Goal: Task Accomplishment & Management: Manage account settings

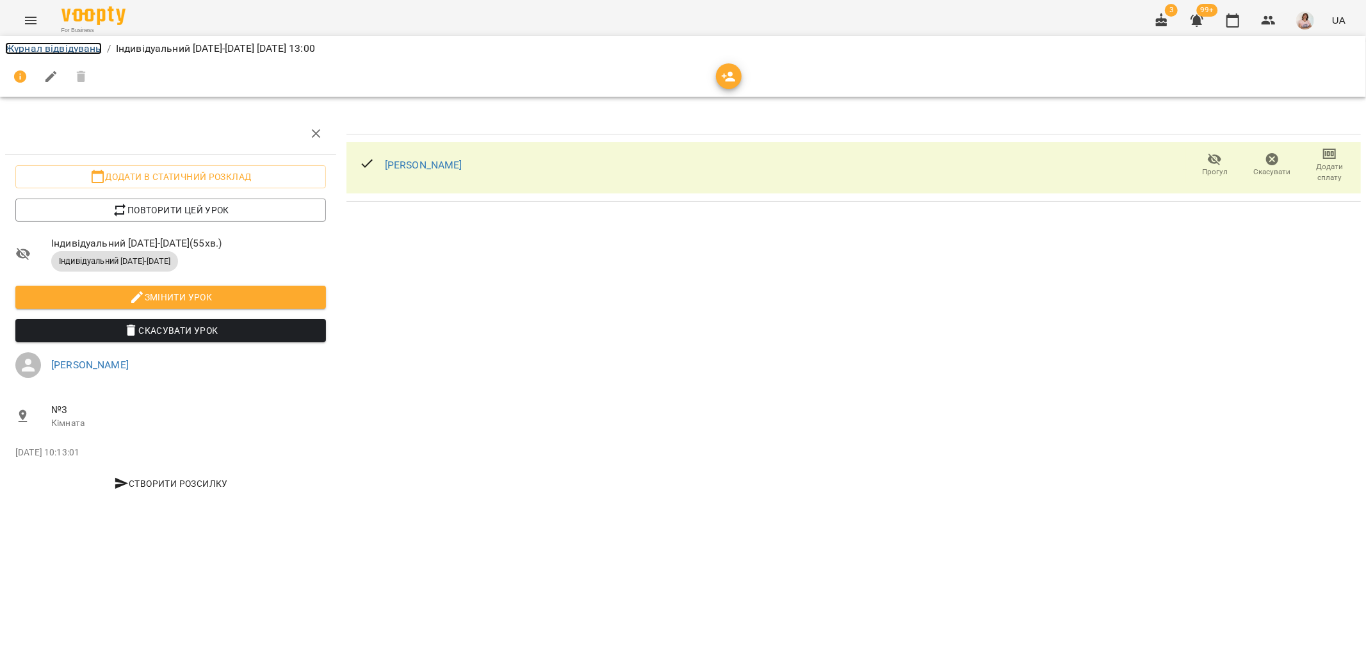
click at [84, 50] on link "Журнал відвідувань" at bounding box center [53, 48] width 97 height 12
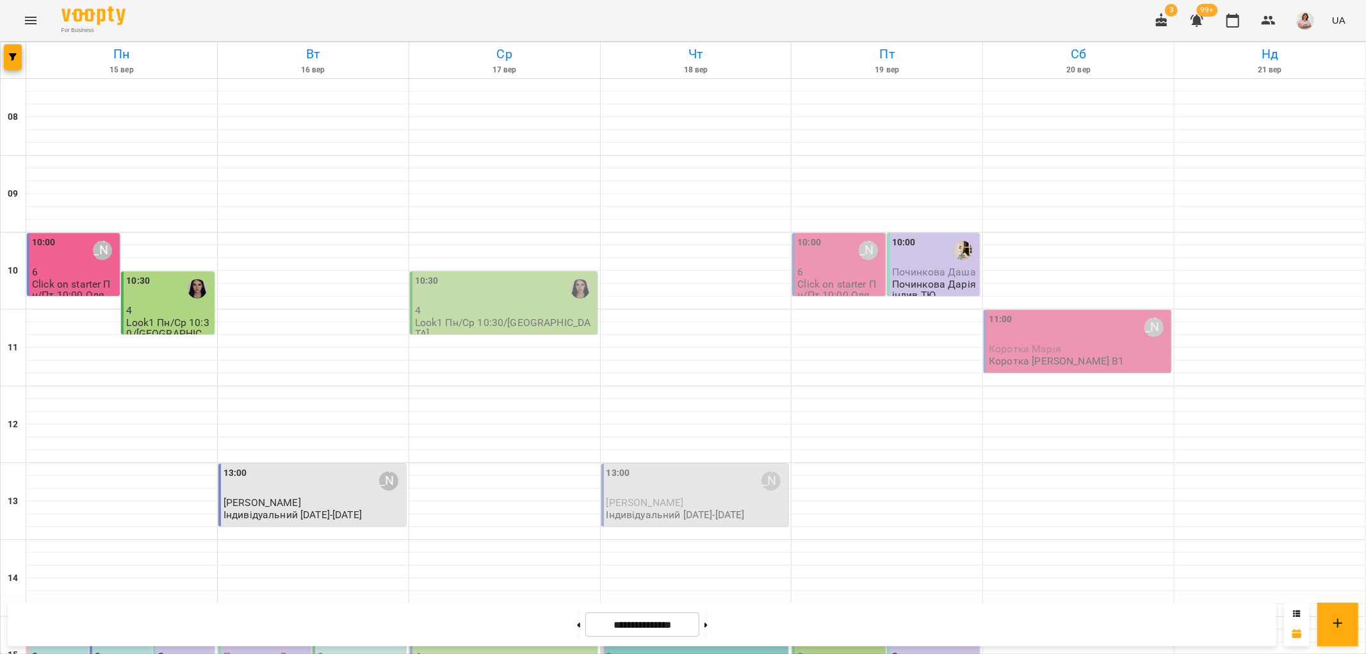
scroll to position [284, 0]
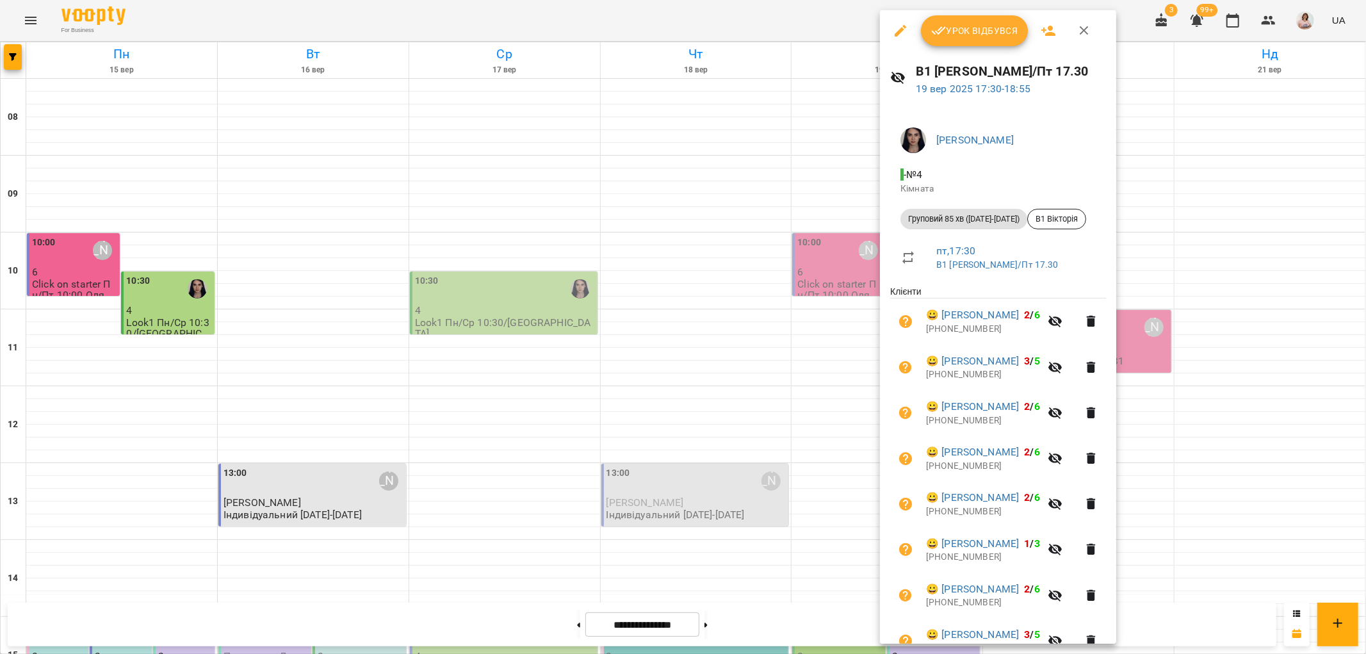
click at [1254, 503] on div at bounding box center [683, 327] width 1366 height 654
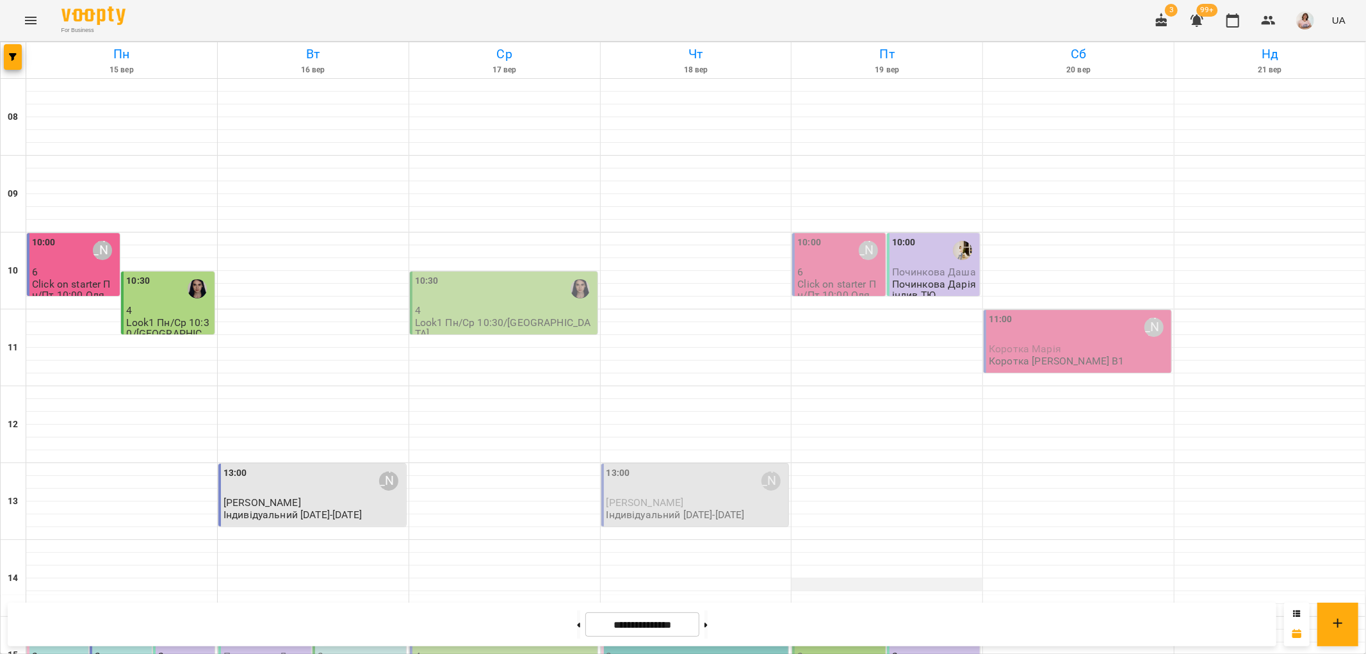
scroll to position [427, 0]
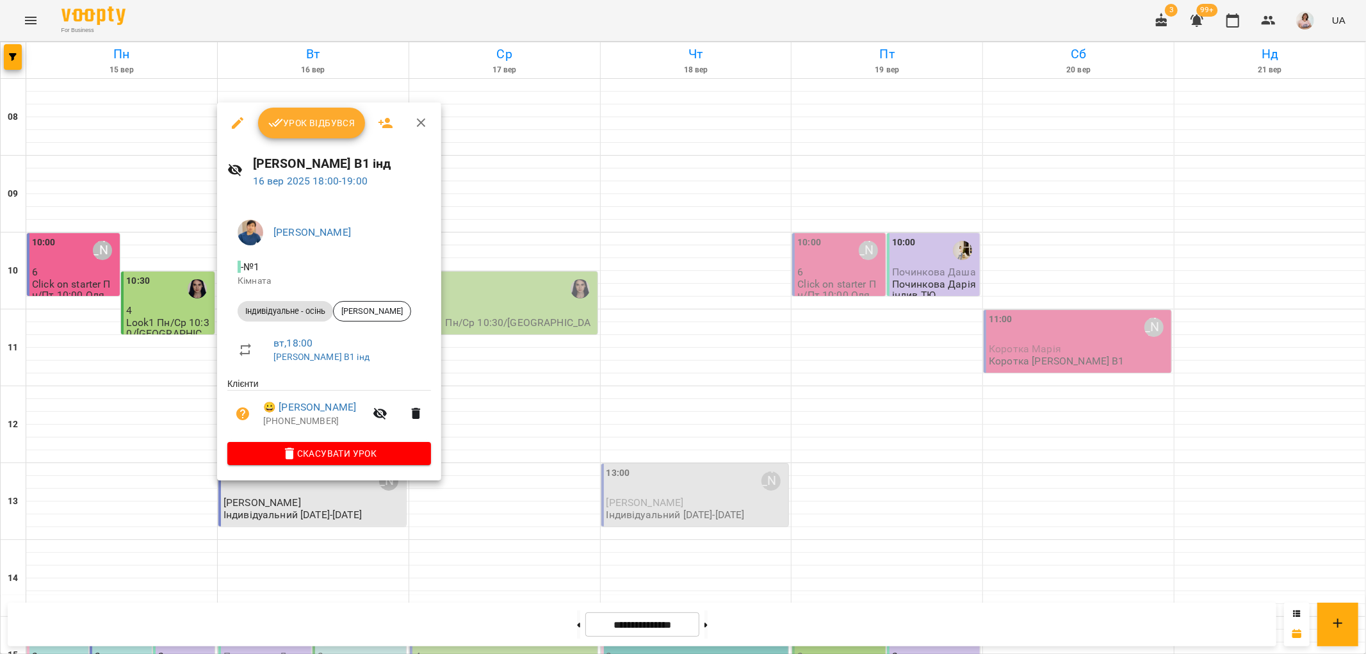
click at [234, 117] on icon "button" at bounding box center [237, 122] width 15 height 15
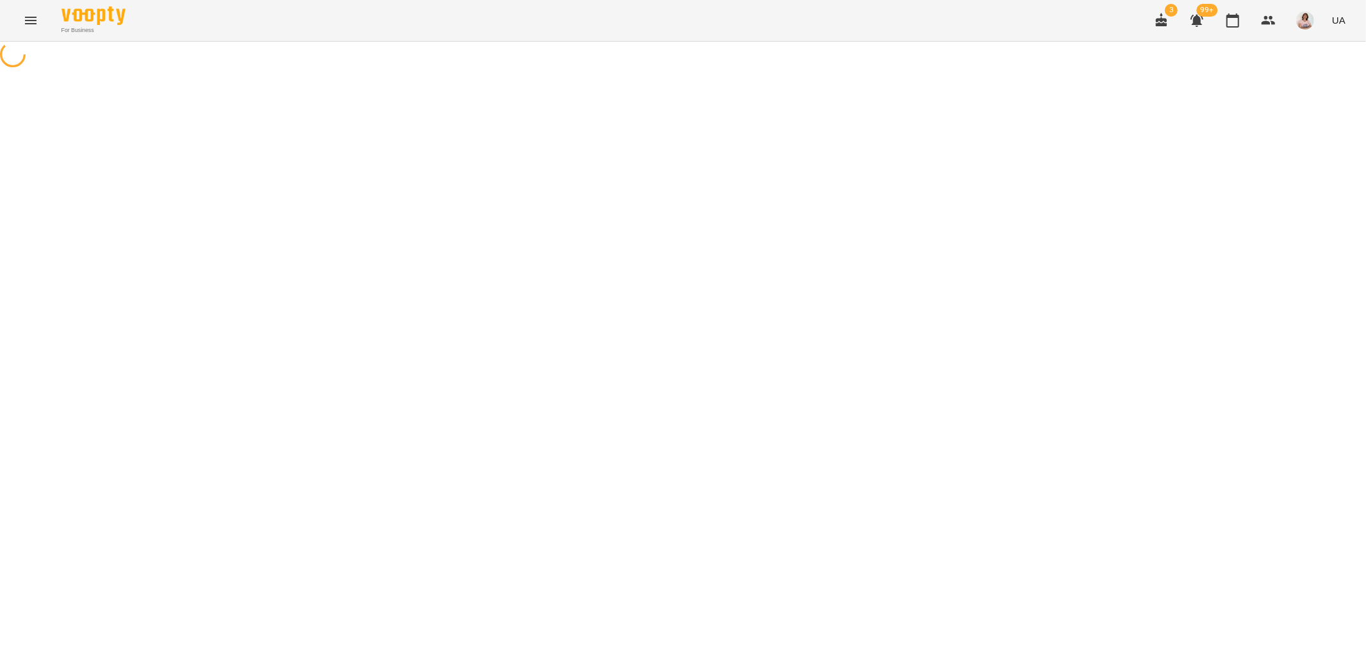
select select "**********"
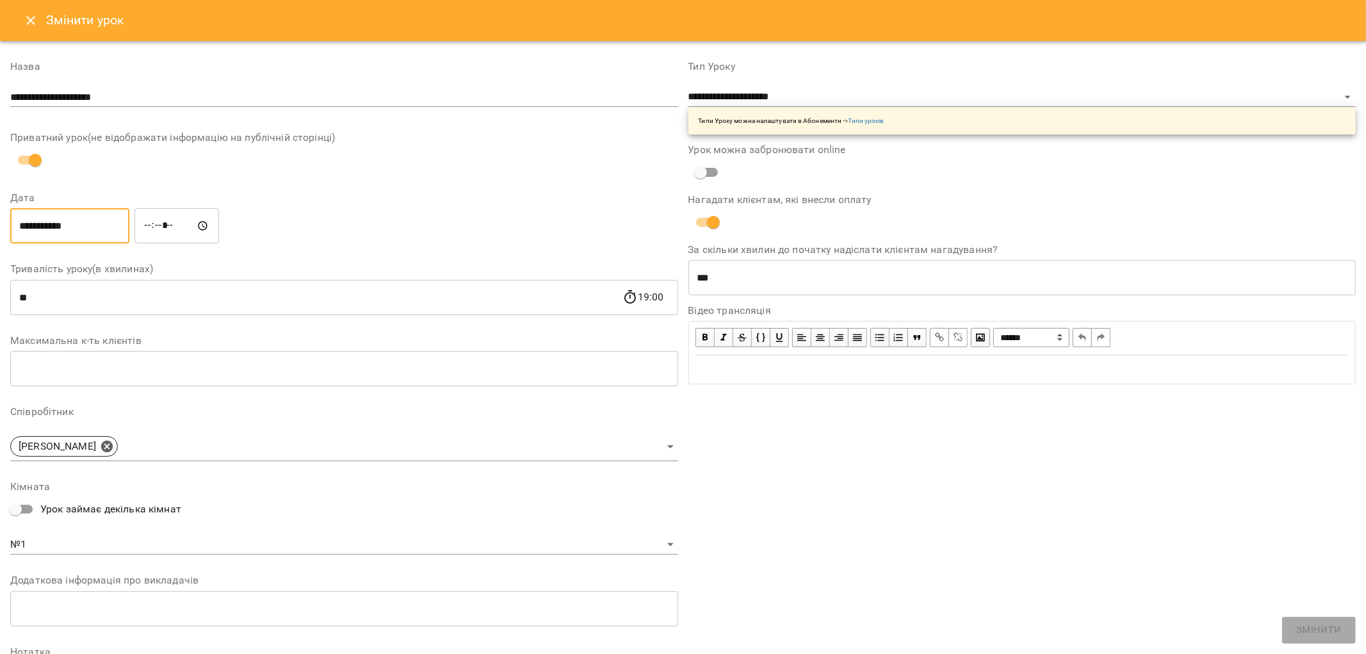
click at [97, 226] on input "**********" at bounding box center [69, 226] width 119 height 36
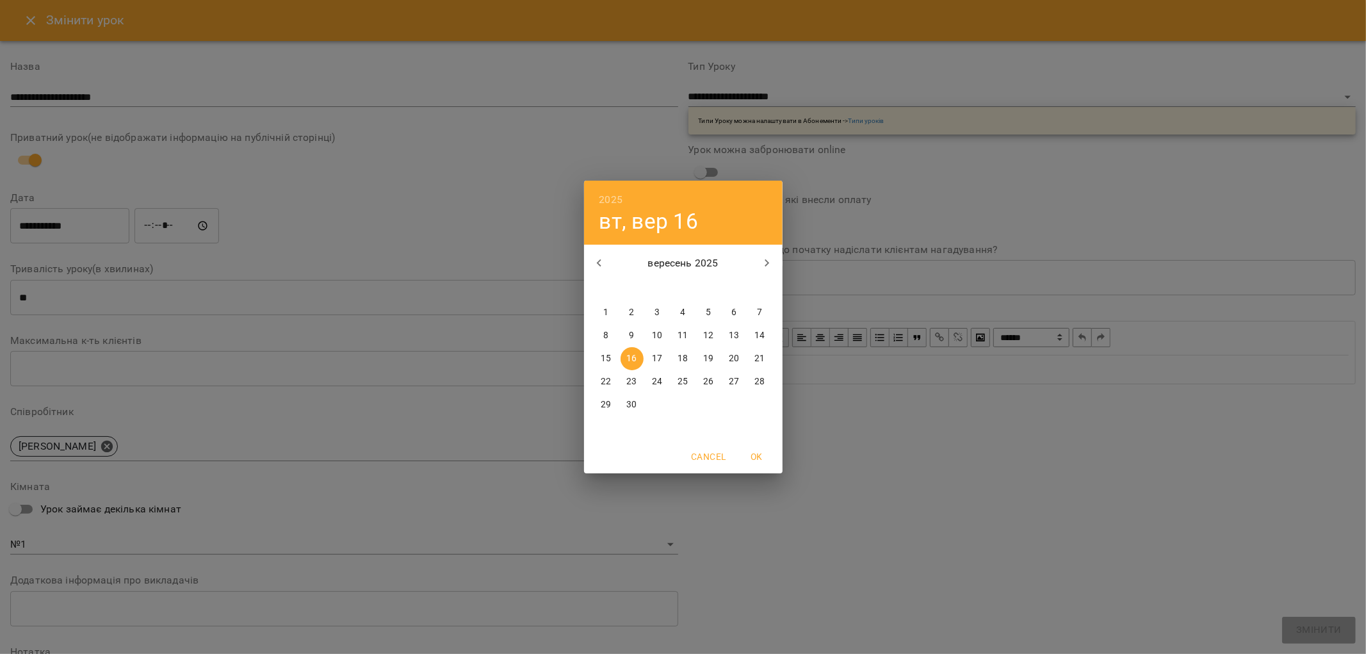
click at [735, 361] on p "20" at bounding box center [734, 358] width 10 height 13
type input "**********"
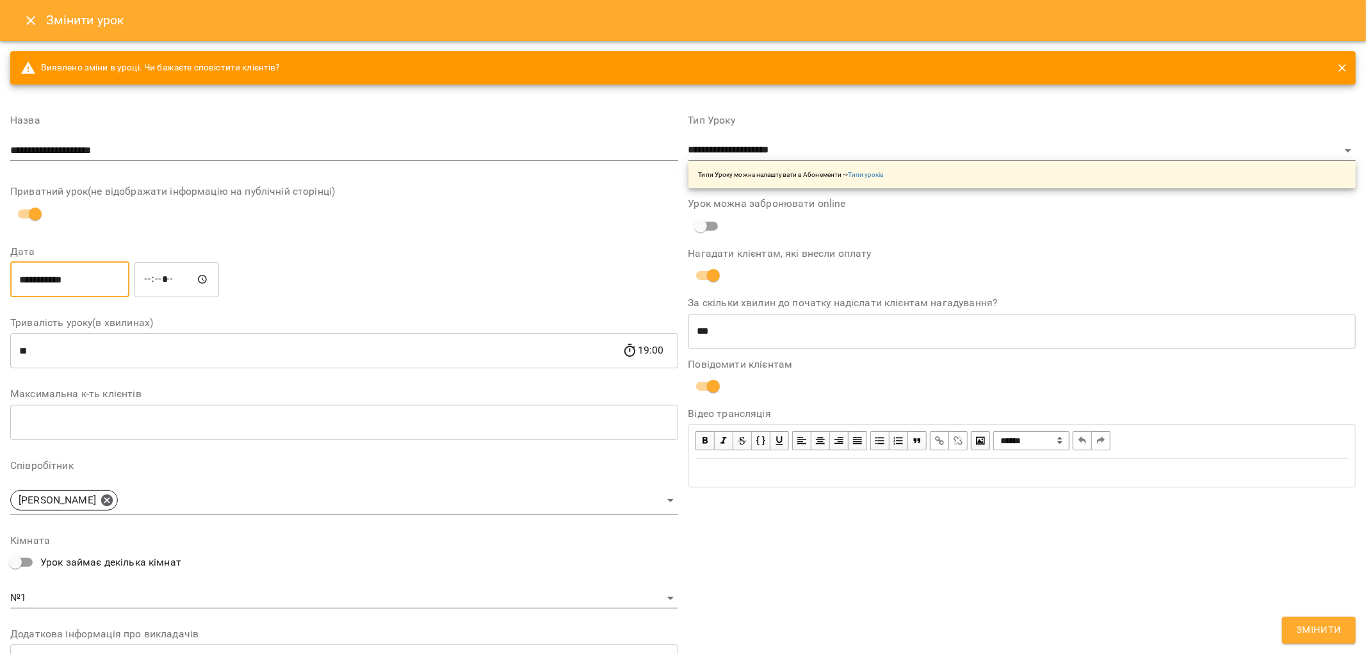
click at [190, 279] on input "*****" at bounding box center [176, 279] width 85 height 36
type input "*****"
click at [1326, 634] on span "Змінити" at bounding box center [1318, 630] width 45 height 17
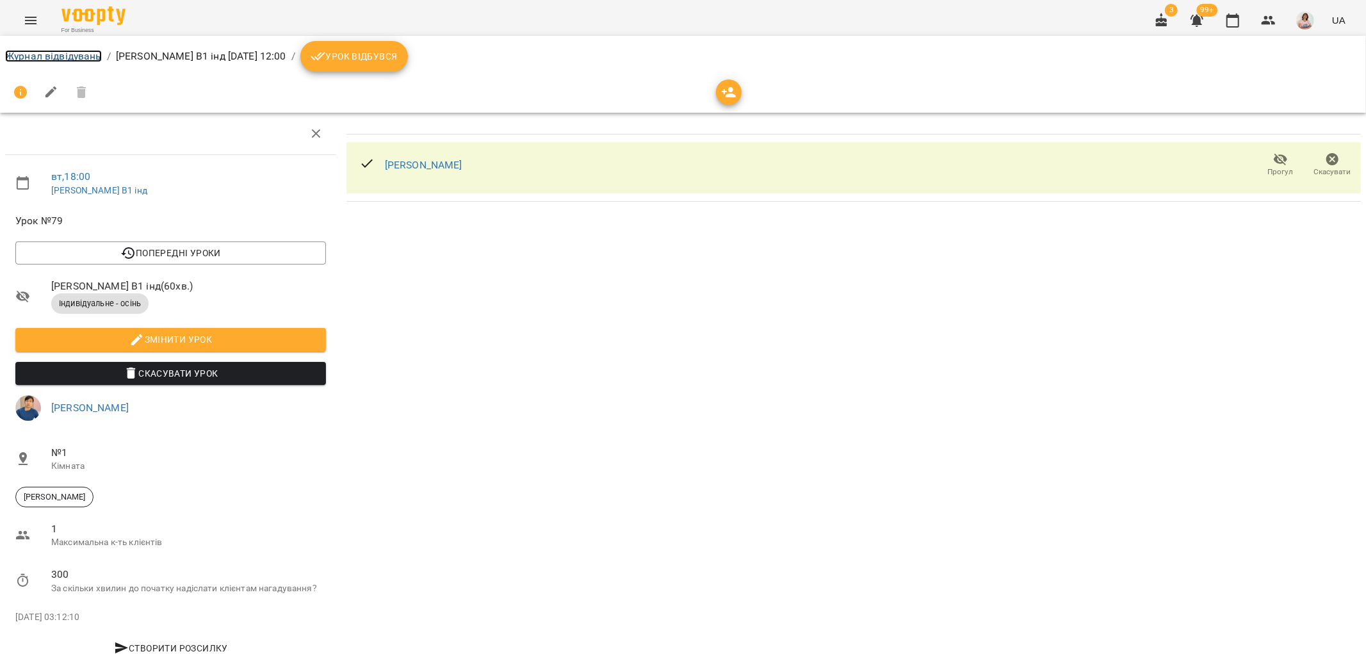
click at [67, 60] on link "Журнал відвідувань" at bounding box center [53, 56] width 97 height 12
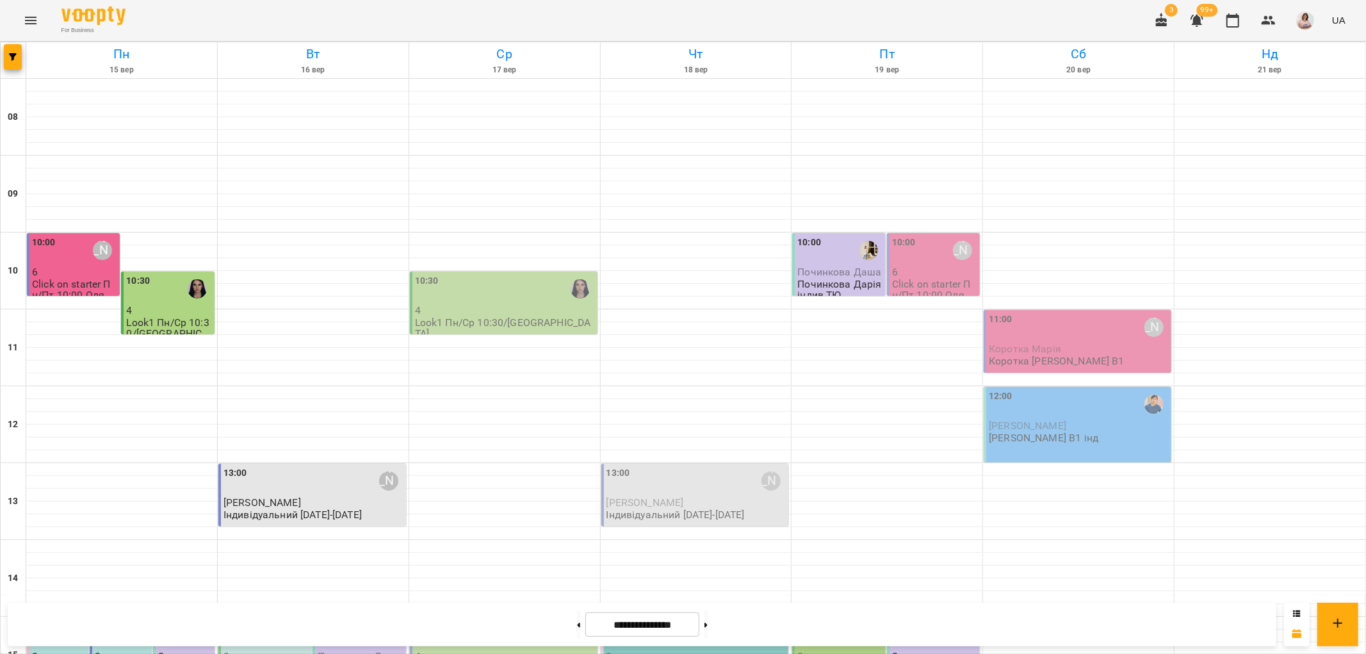
scroll to position [284, 0]
click at [232, 620] on div "15:00" at bounding box center [236, 634] width 24 height 29
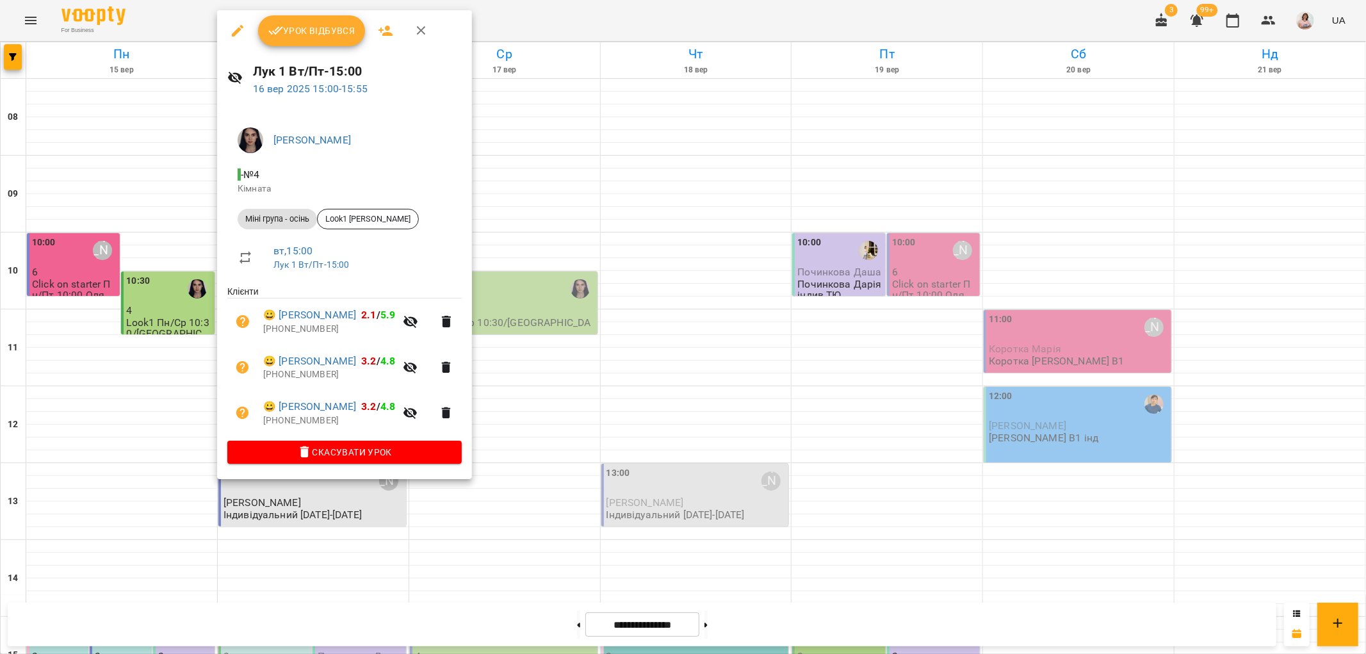
click at [296, 26] on span "Урок відбувся" at bounding box center [311, 30] width 87 height 15
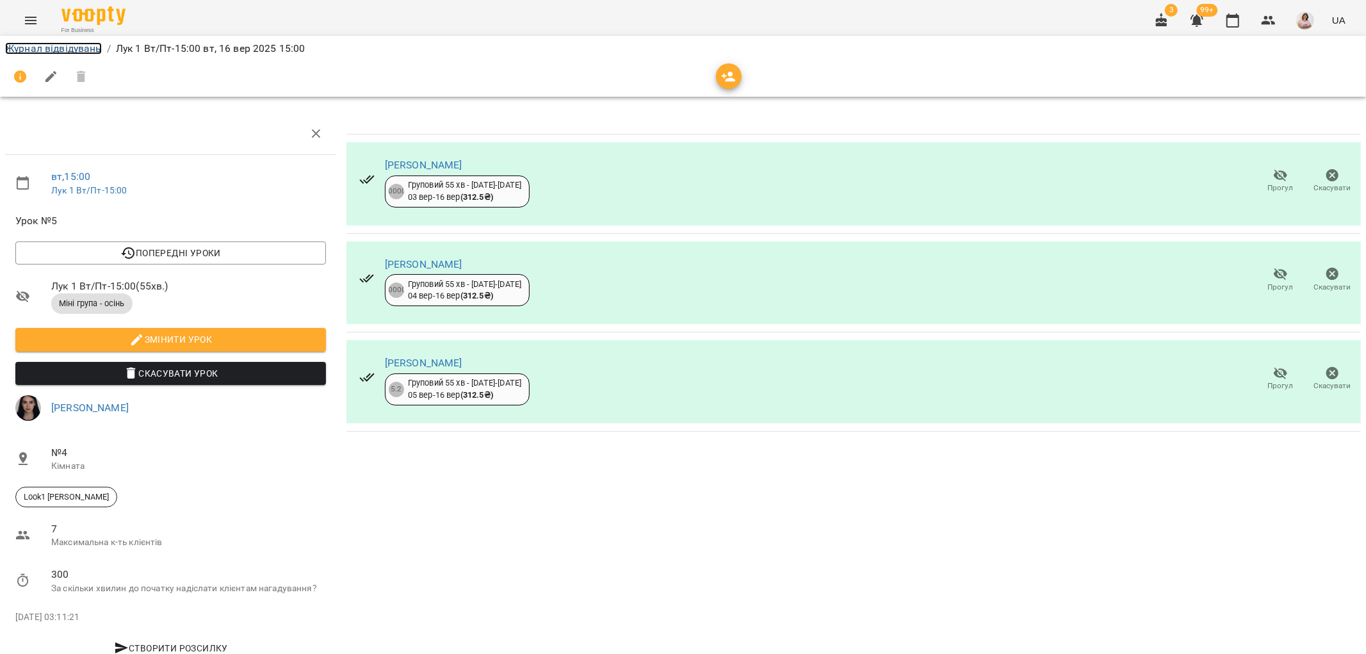
click at [10, 46] on link "Журнал відвідувань" at bounding box center [53, 48] width 97 height 12
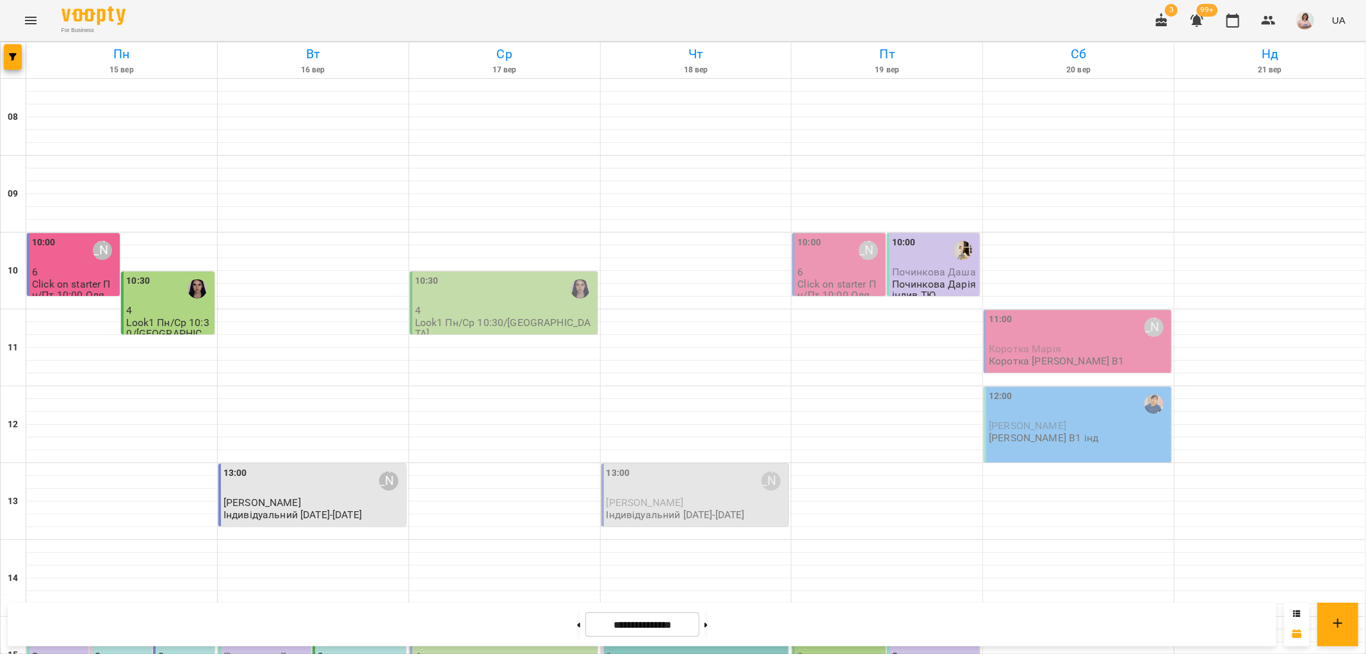
scroll to position [355, 0]
click at [265, 620] on div "15:00" at bounding box center [266, 634] width 85 height 29
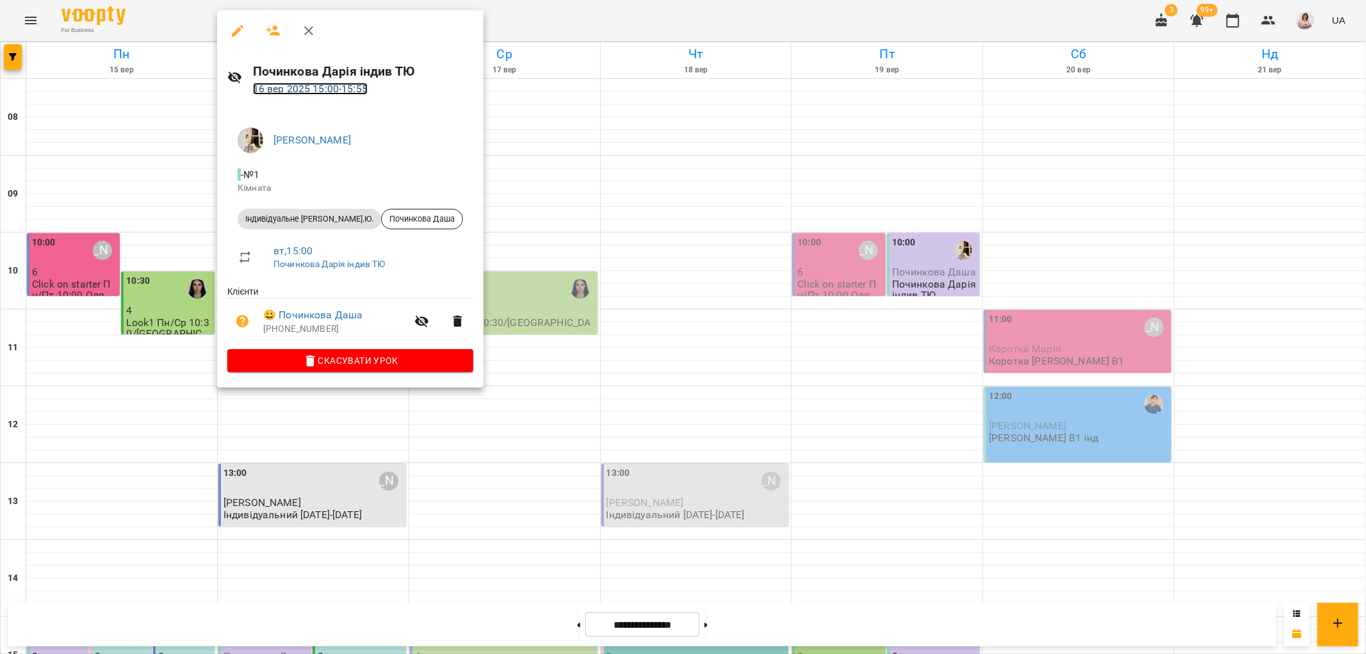
click at [295, 90] on link "[DATE] 15:00 - 15:55" at bounding box center [310, 89] width 115 height 12
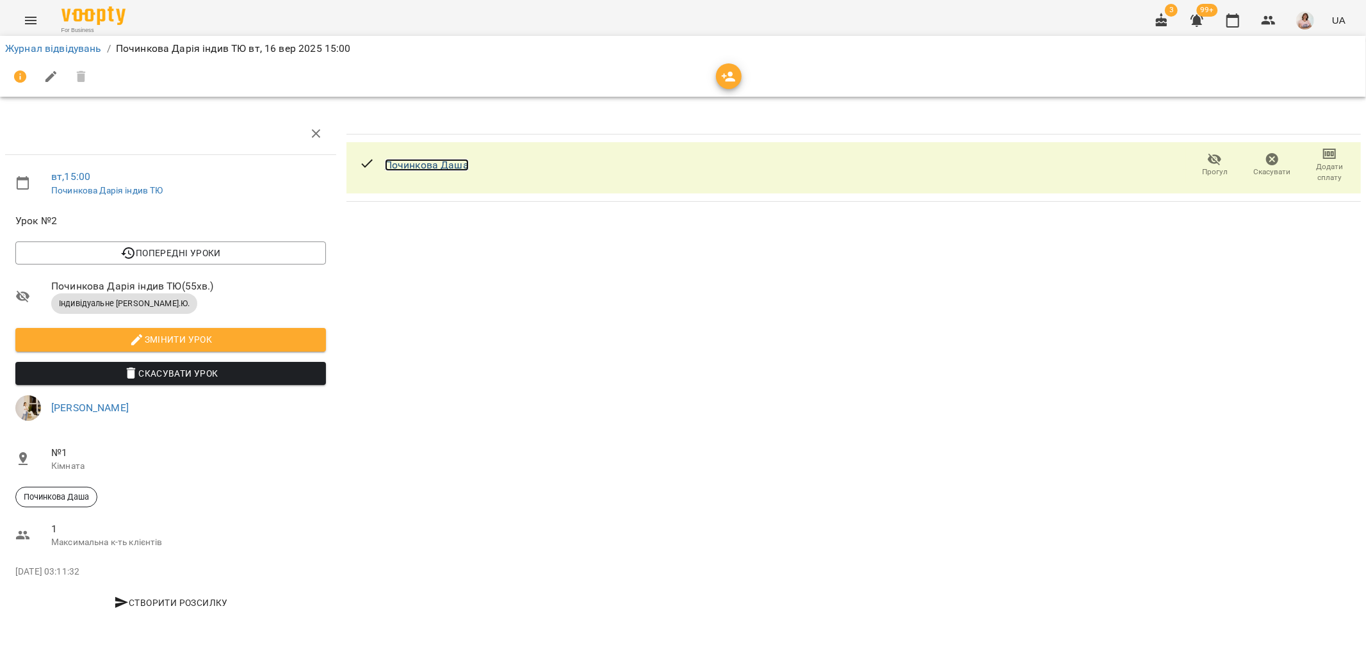
click at [436, 167] on link "Починкова Даша" at bounding box center [427, 165] width 84 height 12
click at [33, 55] on li "Журнал відвідувань" at bounding box center [53, 48] width 97 height 15
click at [35, 47] on link "Журнал відвідувань" at bounding box center [53, 48] width 97 height 12
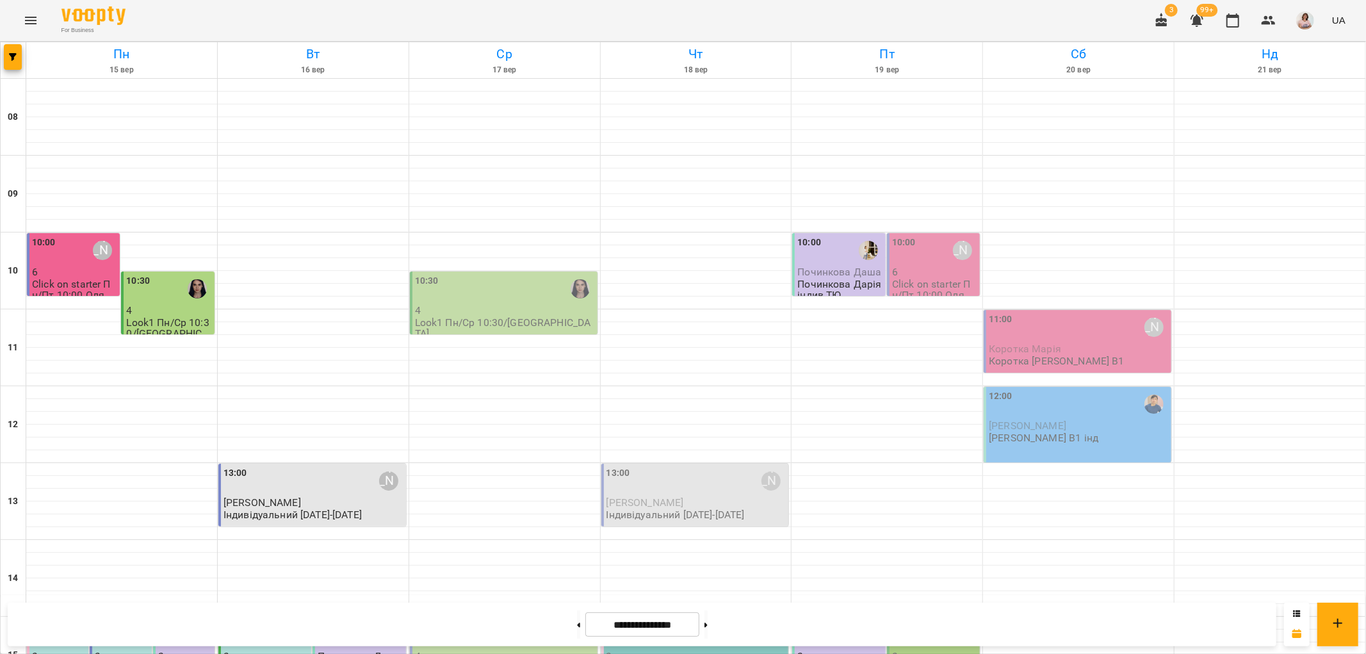
scroll to position [345, 0]
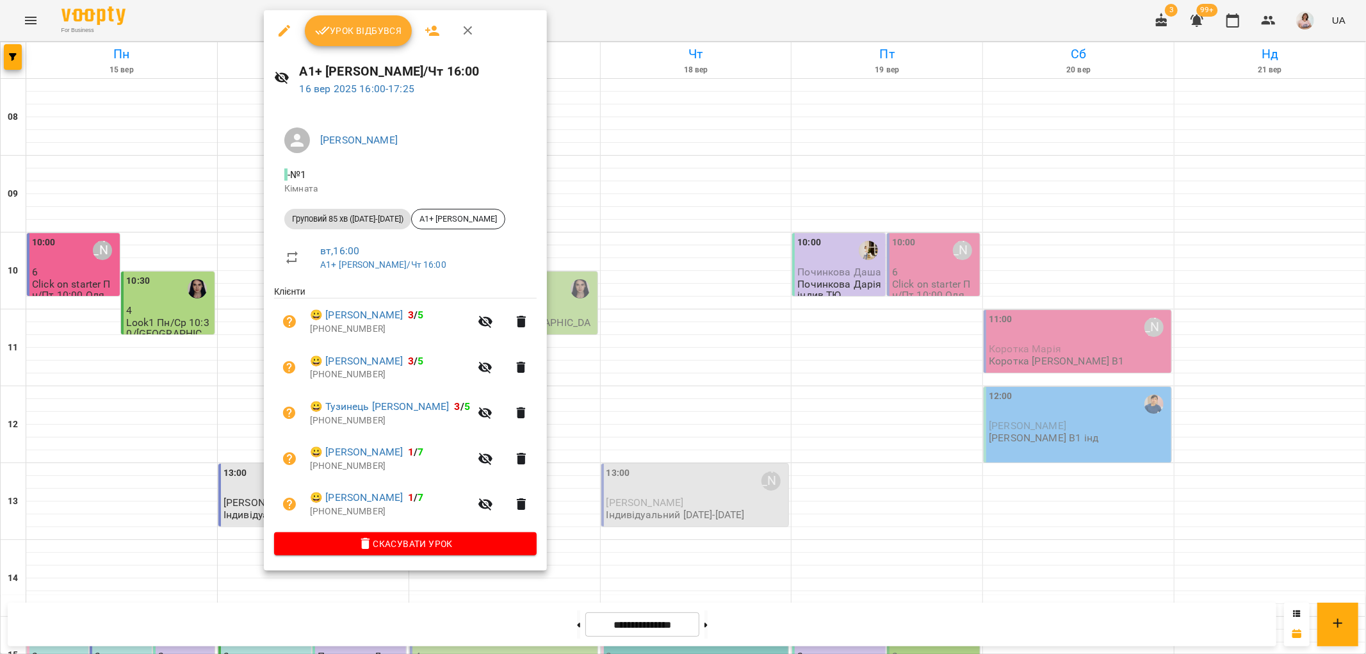
click at [788, 434] on div at bounding box center [683, 327] width 1366 height 654
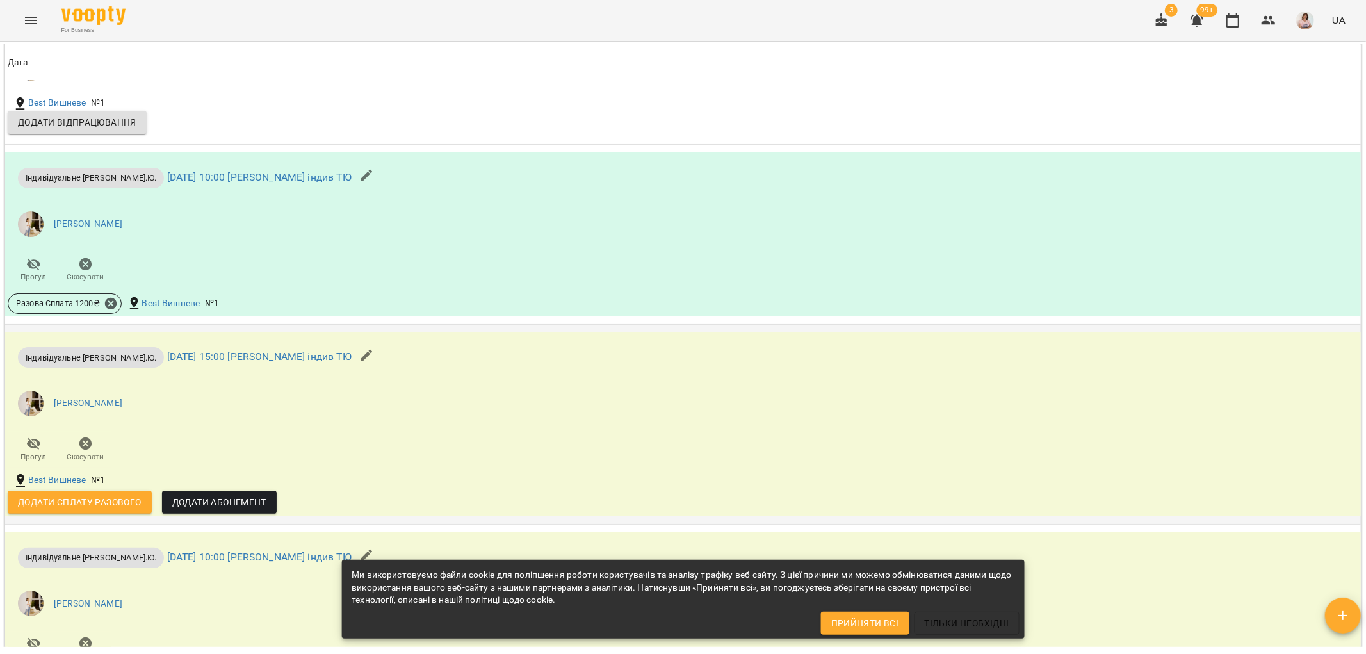
scroll to position [1494, 0]
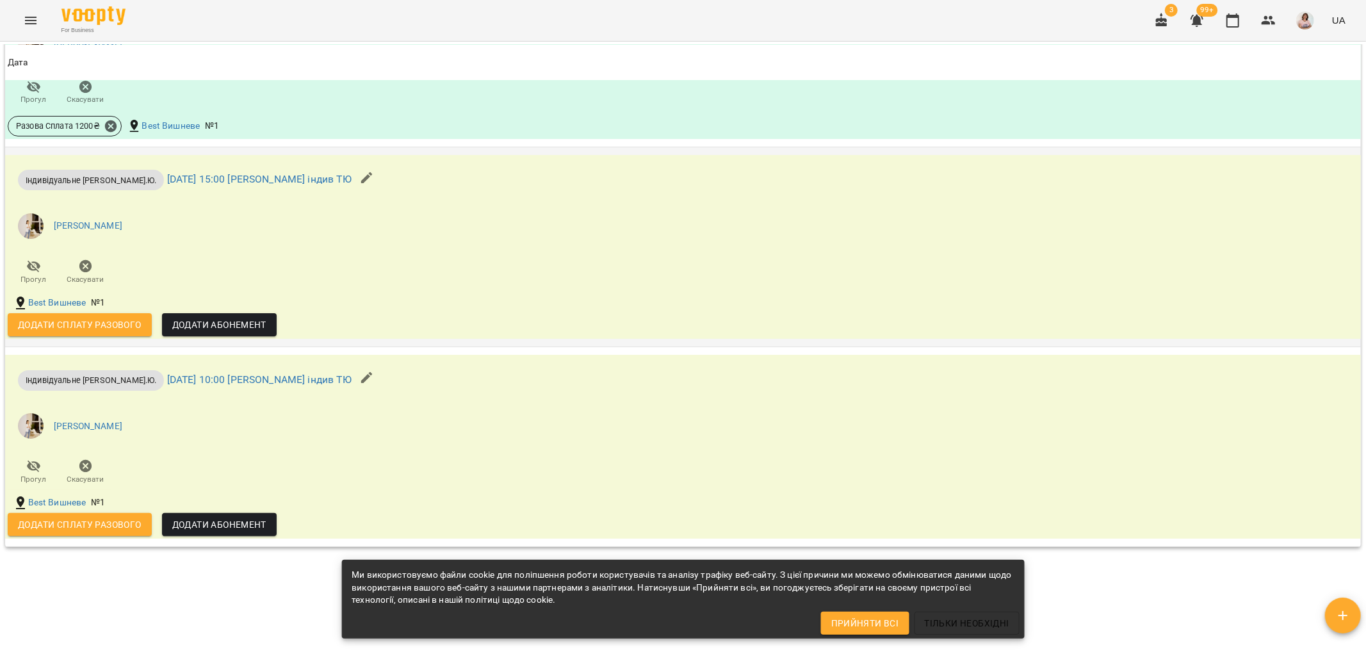
click at [49, 332] on span "Додати сплату разового" at bounding box center [80, 324] width 124 height 15
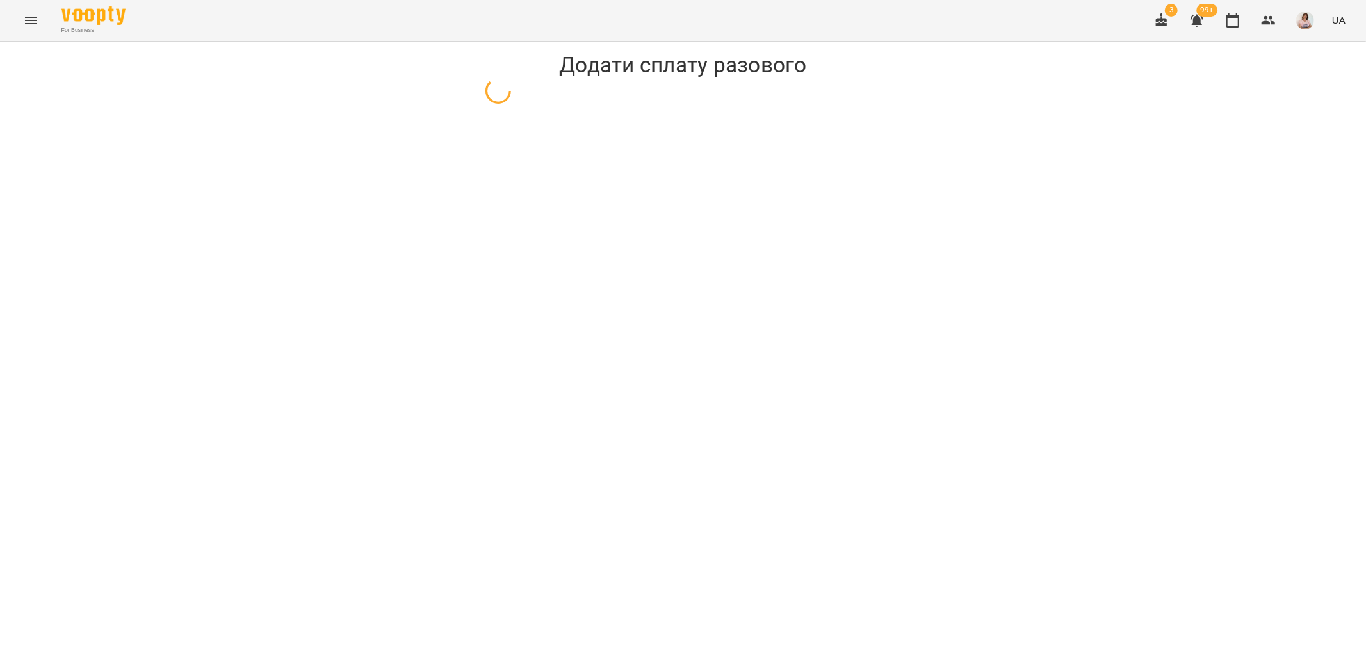
select select "**********"
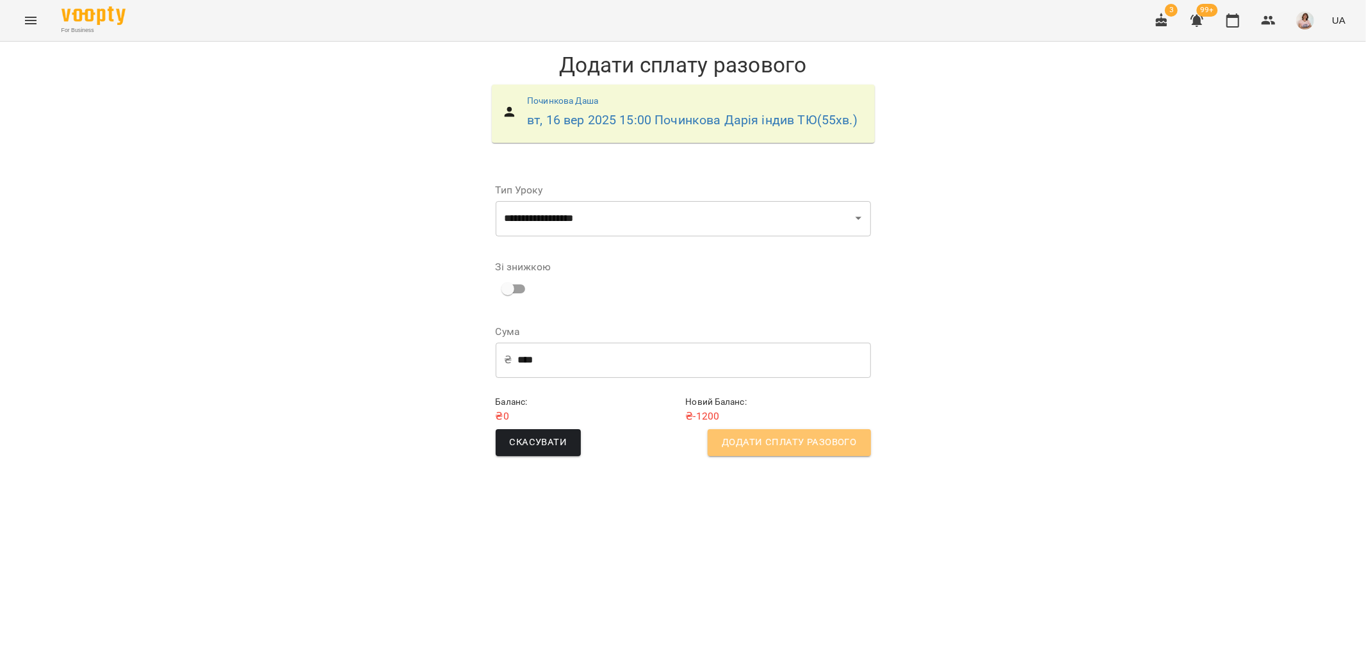
click at [829, 444] on span "Додати сплату разового" at bounding box center [789, 442] width 134 height 17
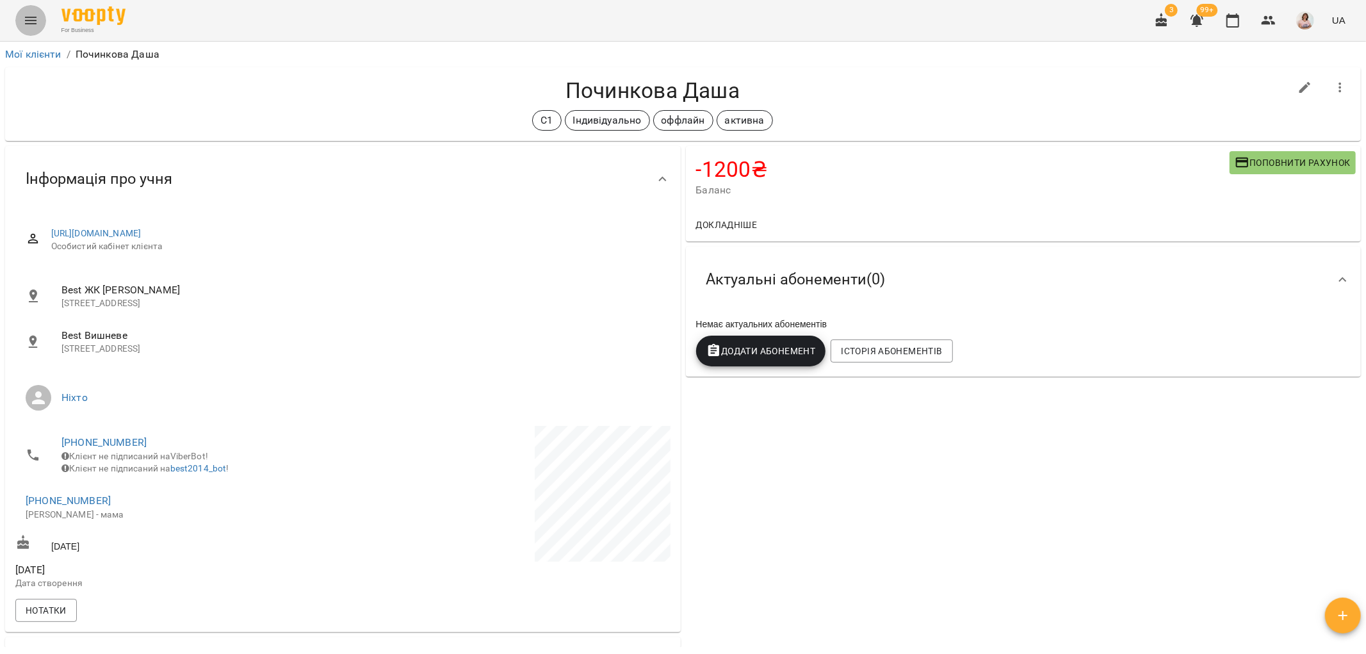
click at [27, 21] on icon "Menu" at bounding box center [30, 20] width 15 height 15
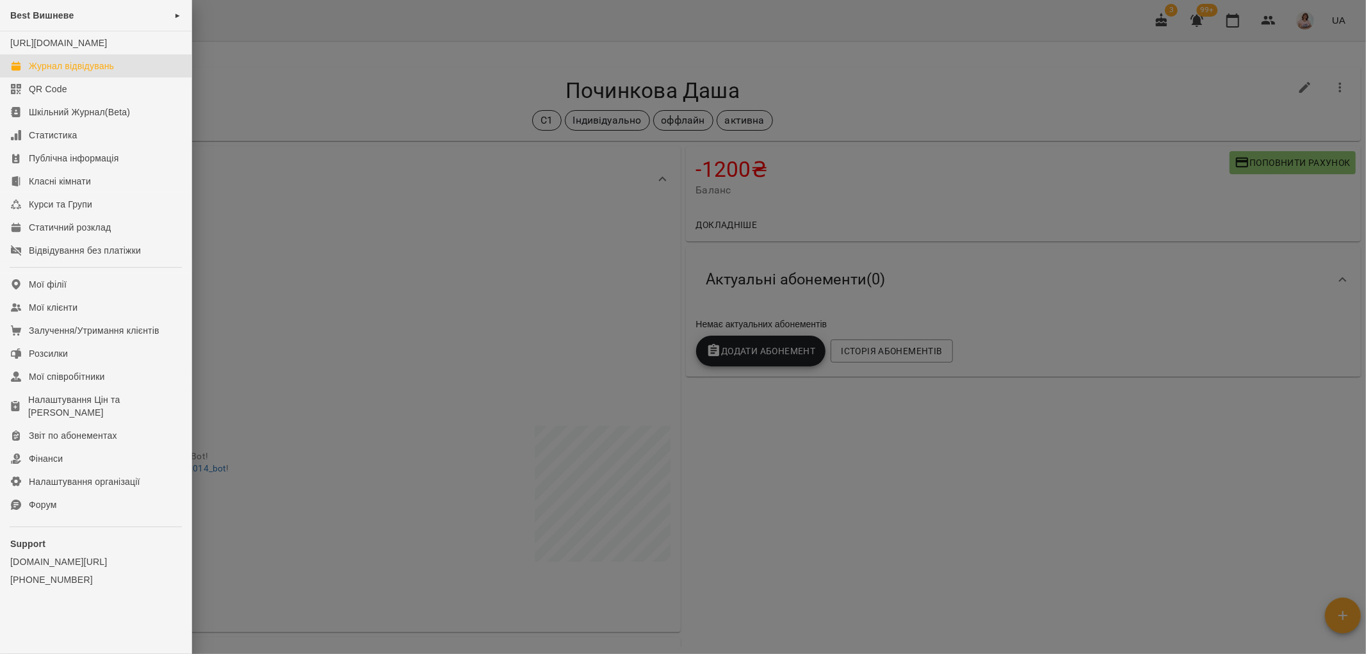
click at [79, 72] on div "Журнал відвідувань" at bounding box center [71, 66] width 85 height 13
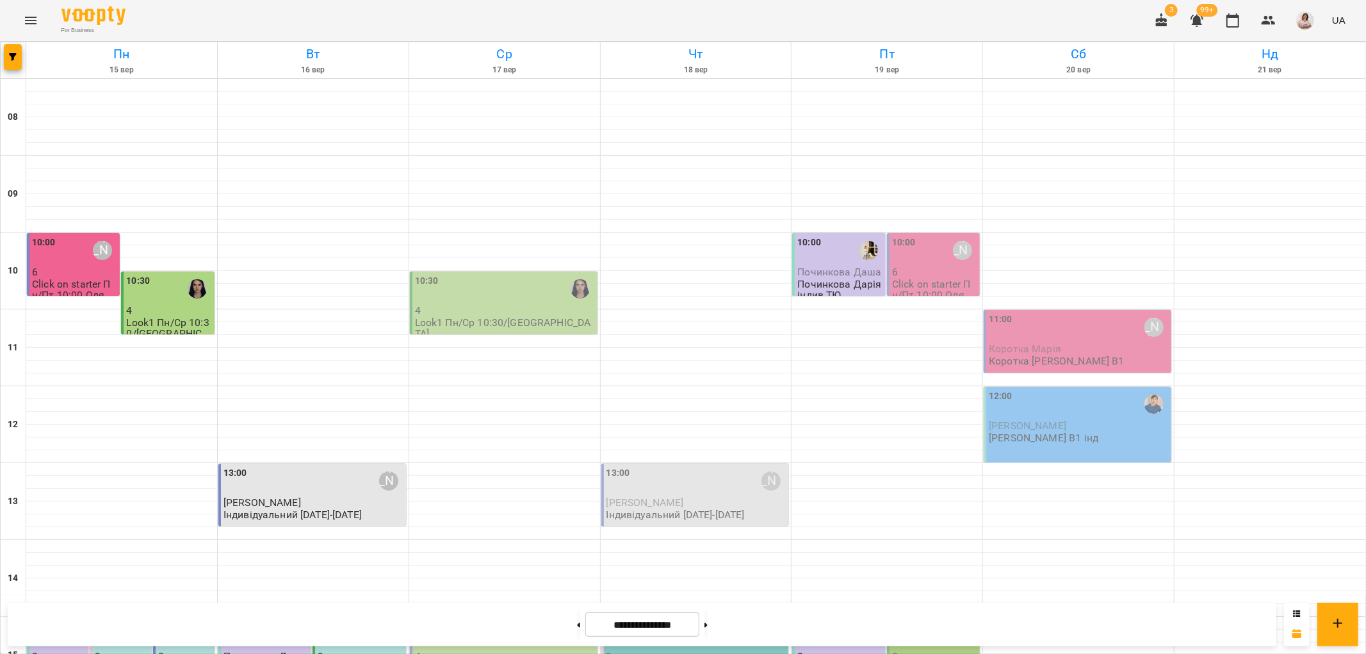
scroll to position [427, 0]
click at [239, 620] on div "15:00" at bounding box center [236, 634] width 24 height 29
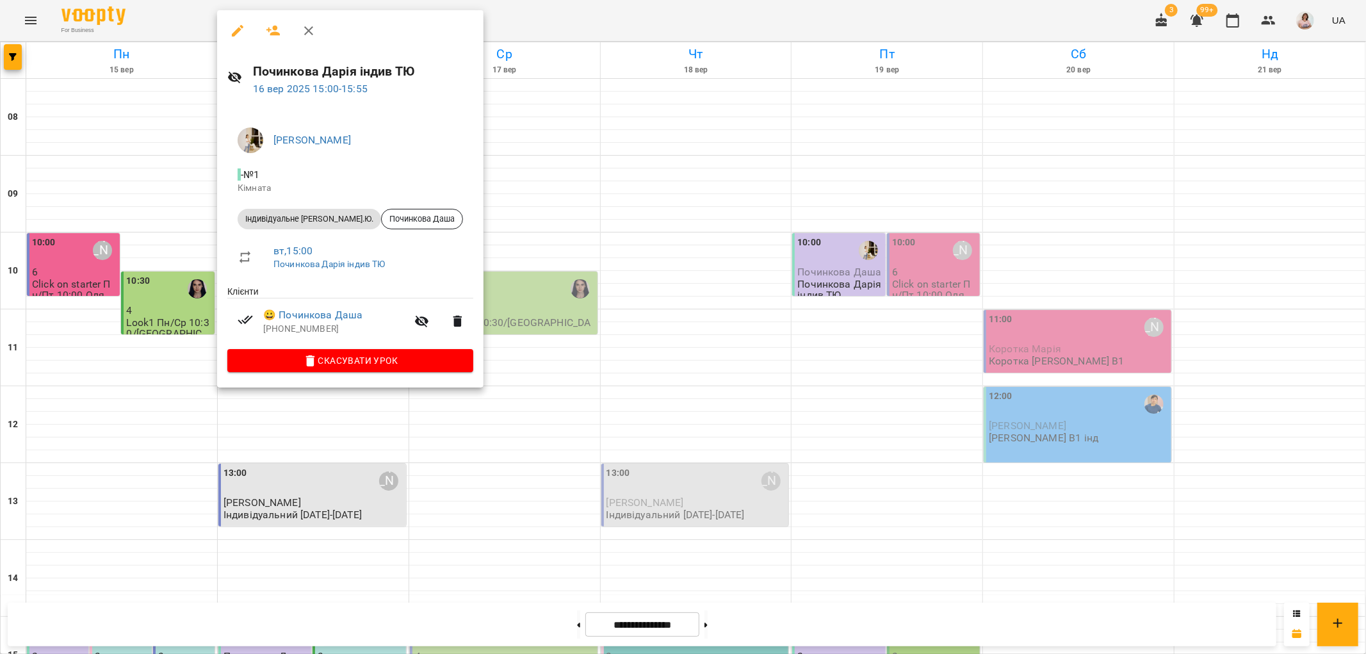
click at [504, 229] on div at bounding box center [683, 327] width 1366 height 654
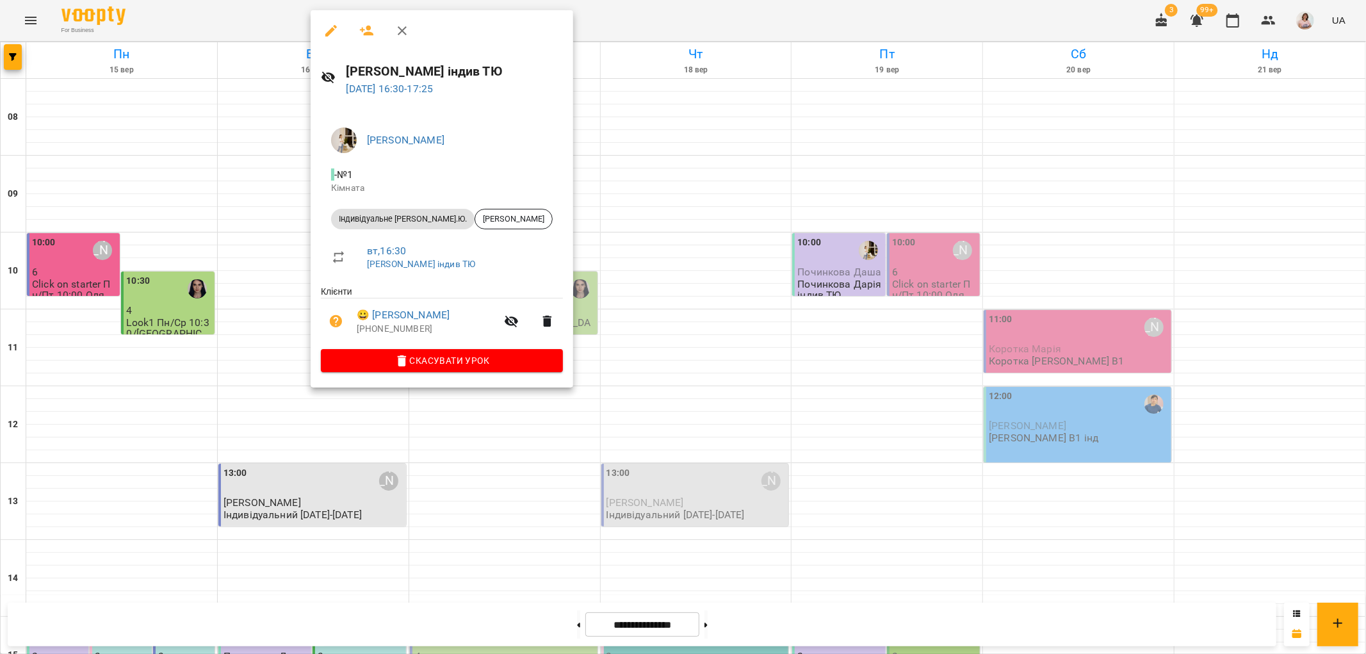
click at [325, 28] on icon "button" at bounding box center [330, 30] width 15 height 15
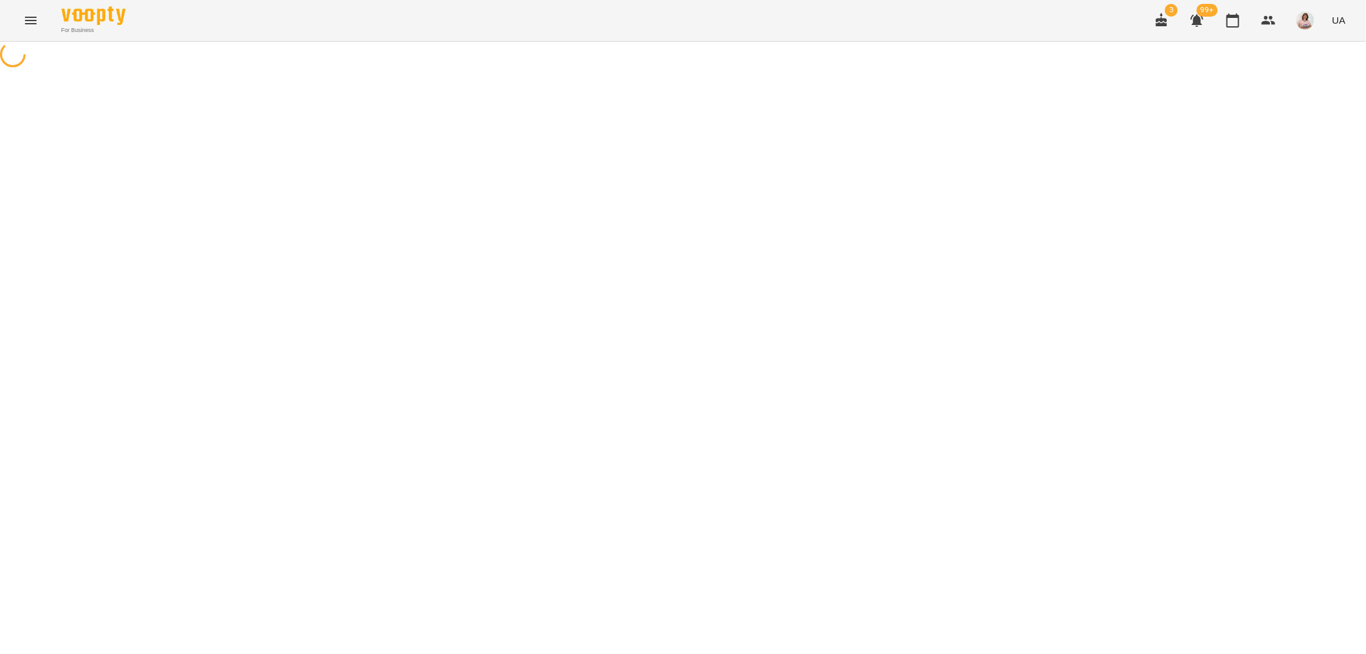
select select "**********"
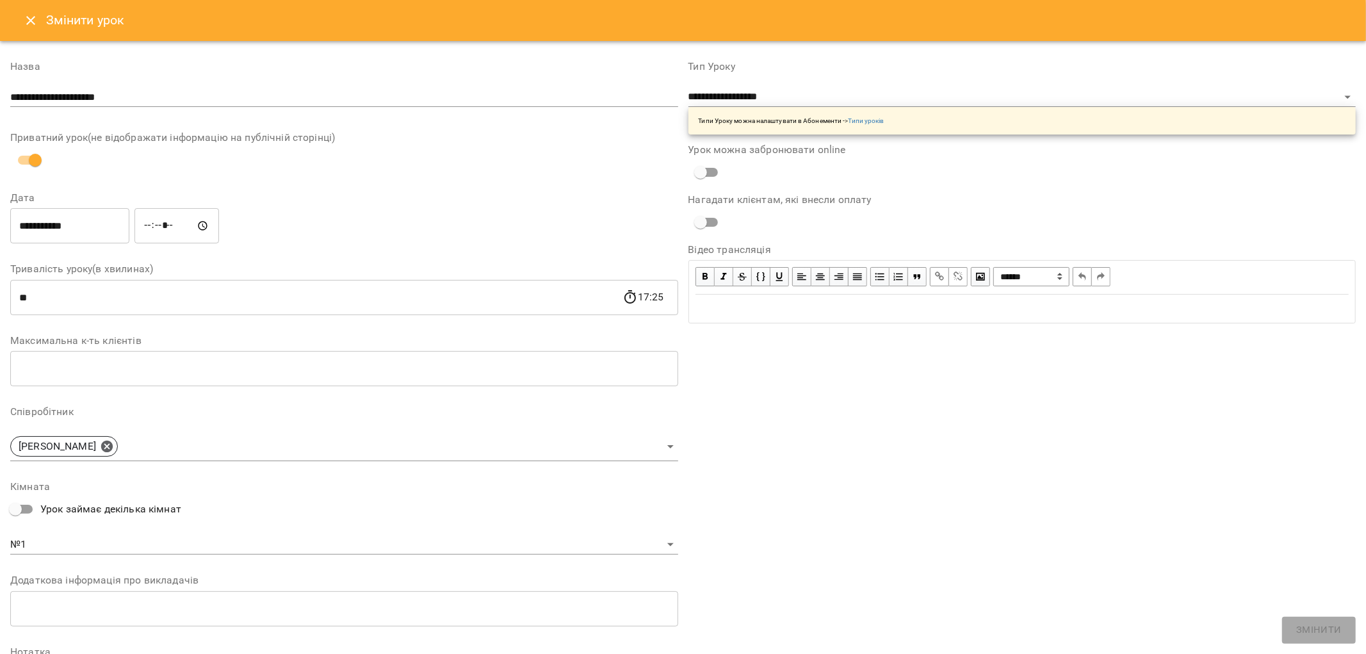
click at [175, 228] on input "*****" at bounding box center [176, 226] width 85 height 36
click at [195, 227] on input "*****" at bounding box center [176, 226] width 85 height 36
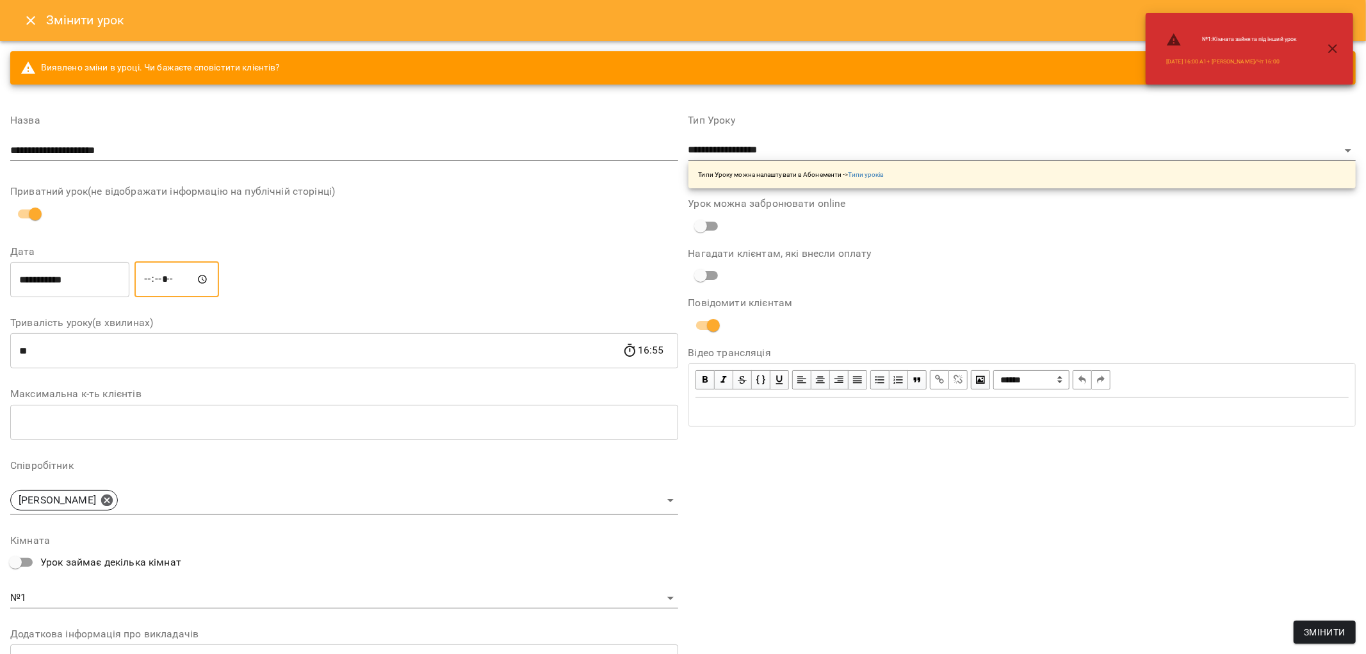
type input "*****"
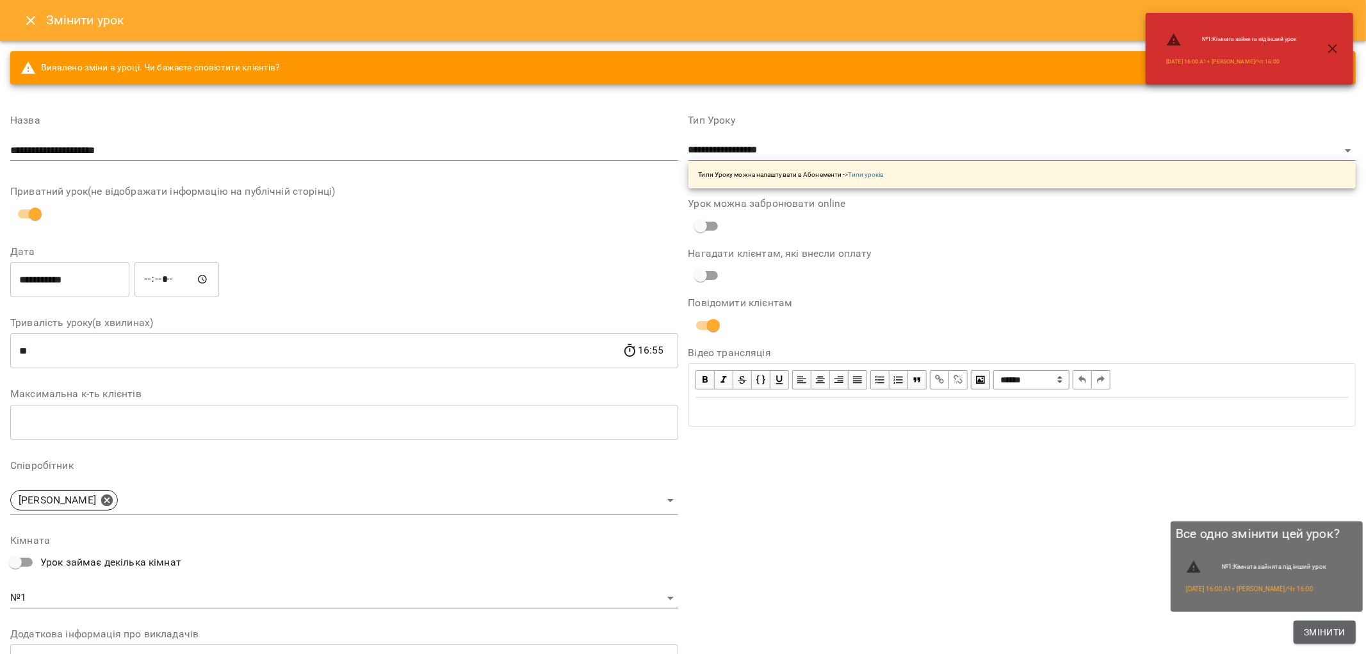
click at [1307, 636] on span "Змінити" at bounding box center [1325, 631] width 42 height 15
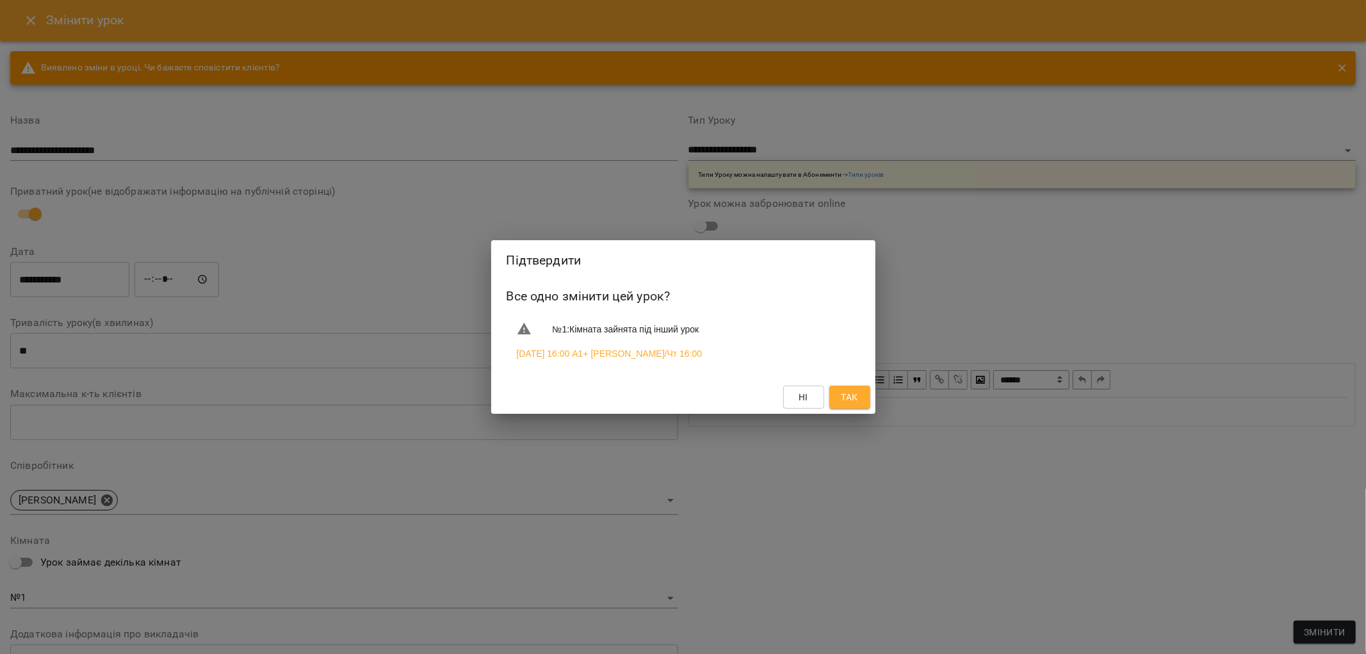
click at [875, 517] on div "Підтвердити Все одно змінити цей урок? №1 : Кімната зайнята під інший урок 2025…" at bounding box center [683, 327] width 1366 height 654
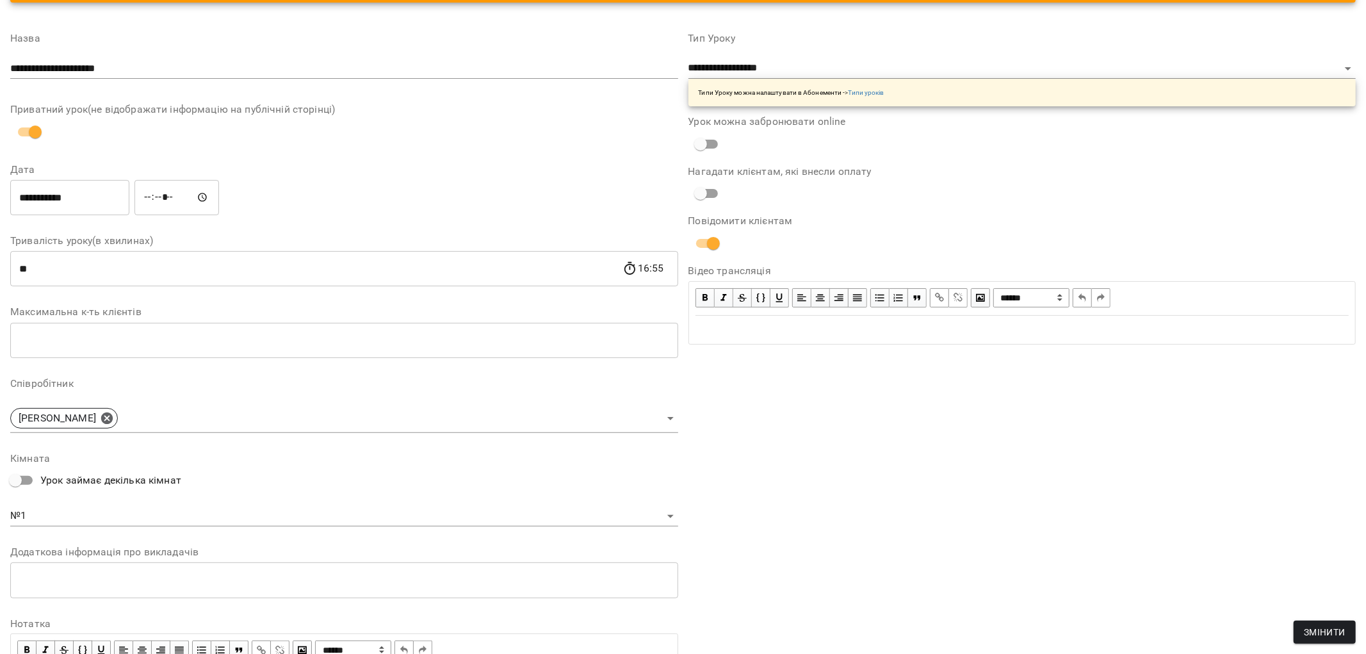
scroll to position [171, 0]
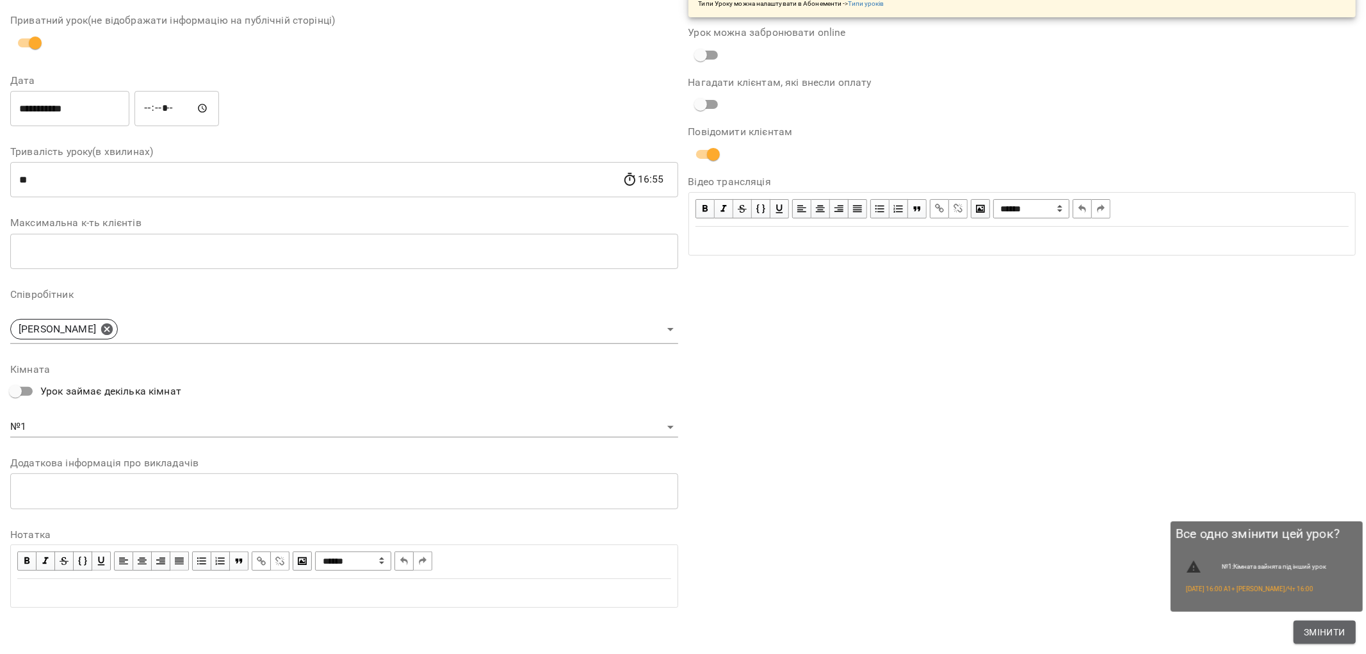
click at [1305, 629] on span "Змінити" at bounding box center [1325, 631] width 42 height 15
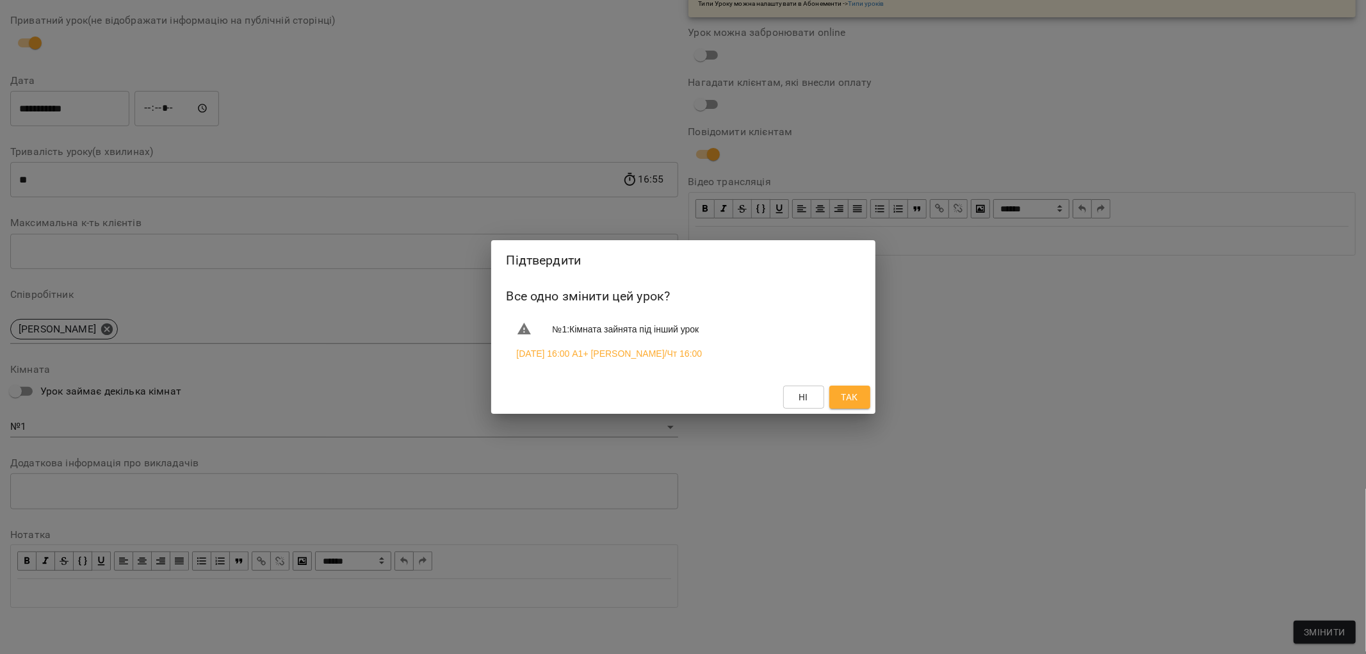
click at [852, 393] on span "Так" at bounding box center [849, 396] width 17 height 15
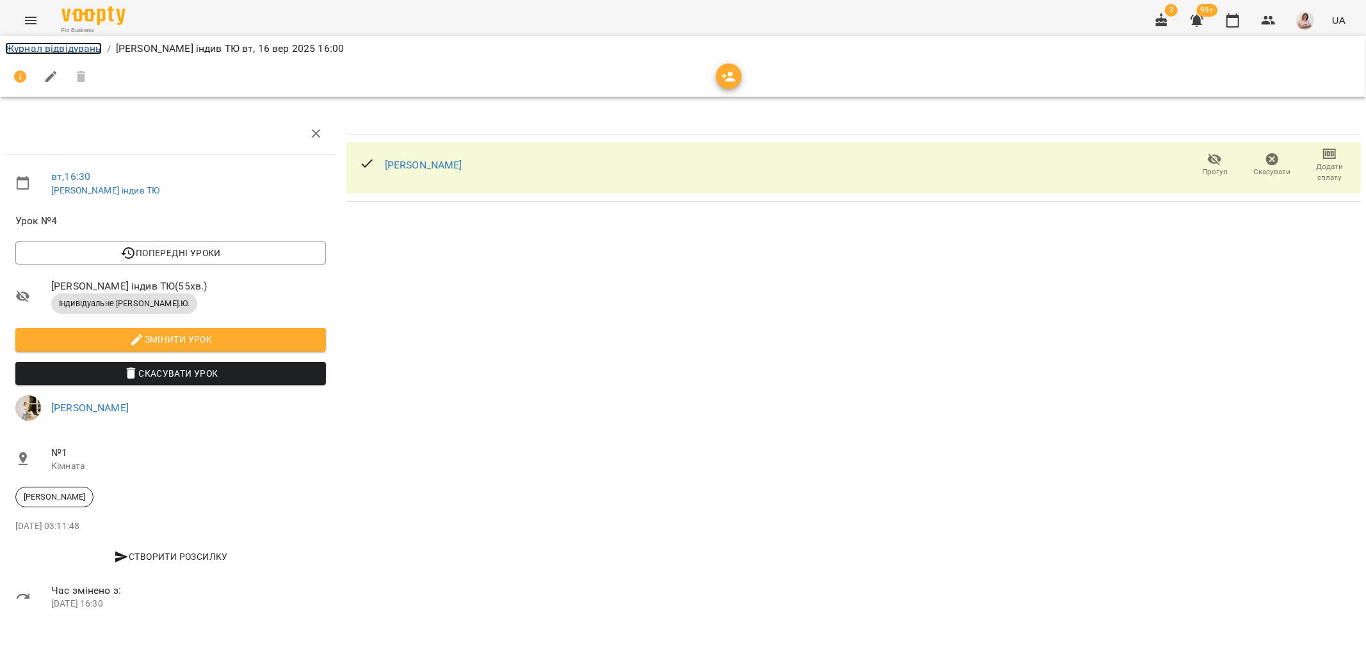
click at [65, 49] on link "Журнал відвідувань" at bounding box center [53, 48] width 97 height 12
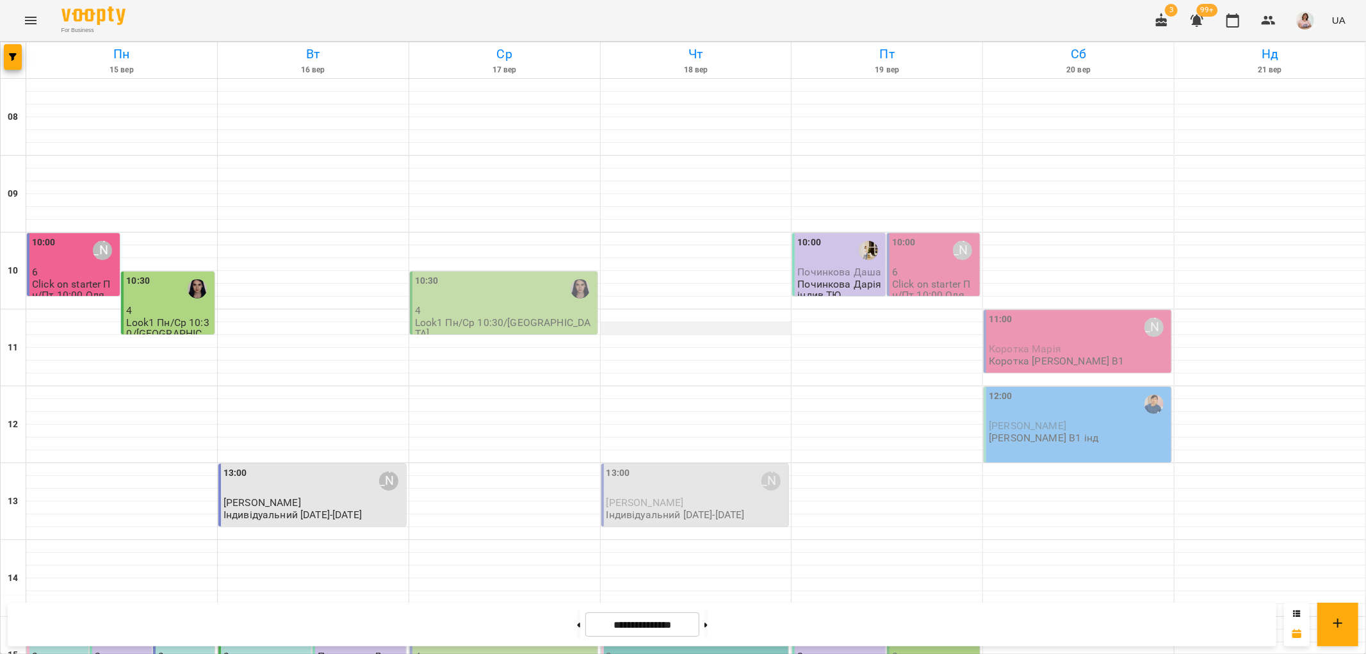
scroll to position [427, 0]
click at [577, 624] on button at bounding box center [578, 624] width 3 height 28
type input "**********"
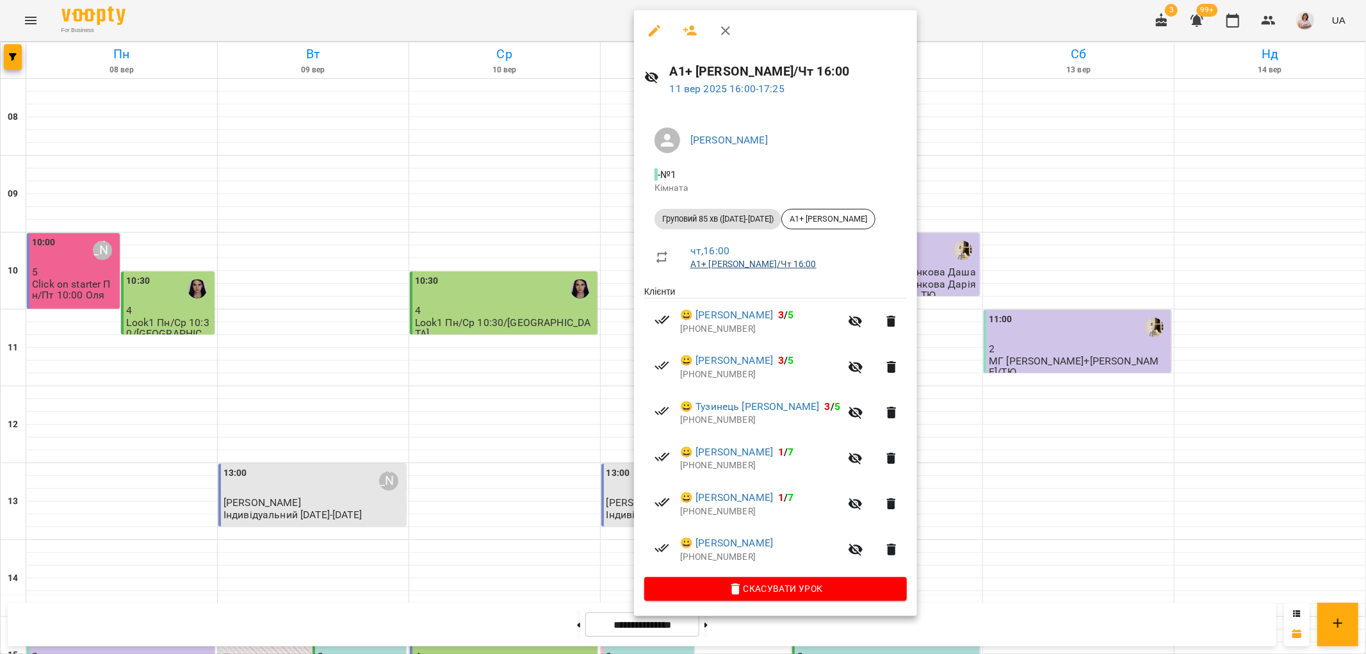
click at [752, 263] on link "А1+ [PERSON_NAME]/Чт 16:00" at bounding box center [753, 264] width 126 height 10
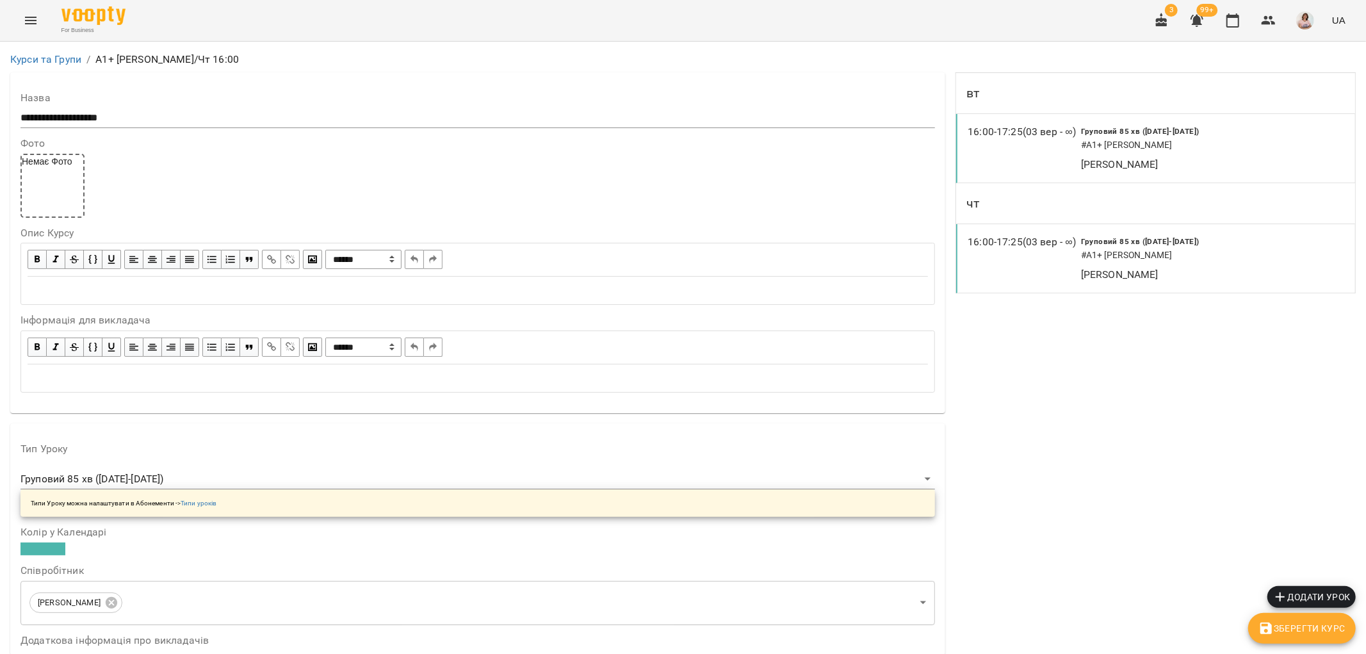
scroll to position [569, 0]
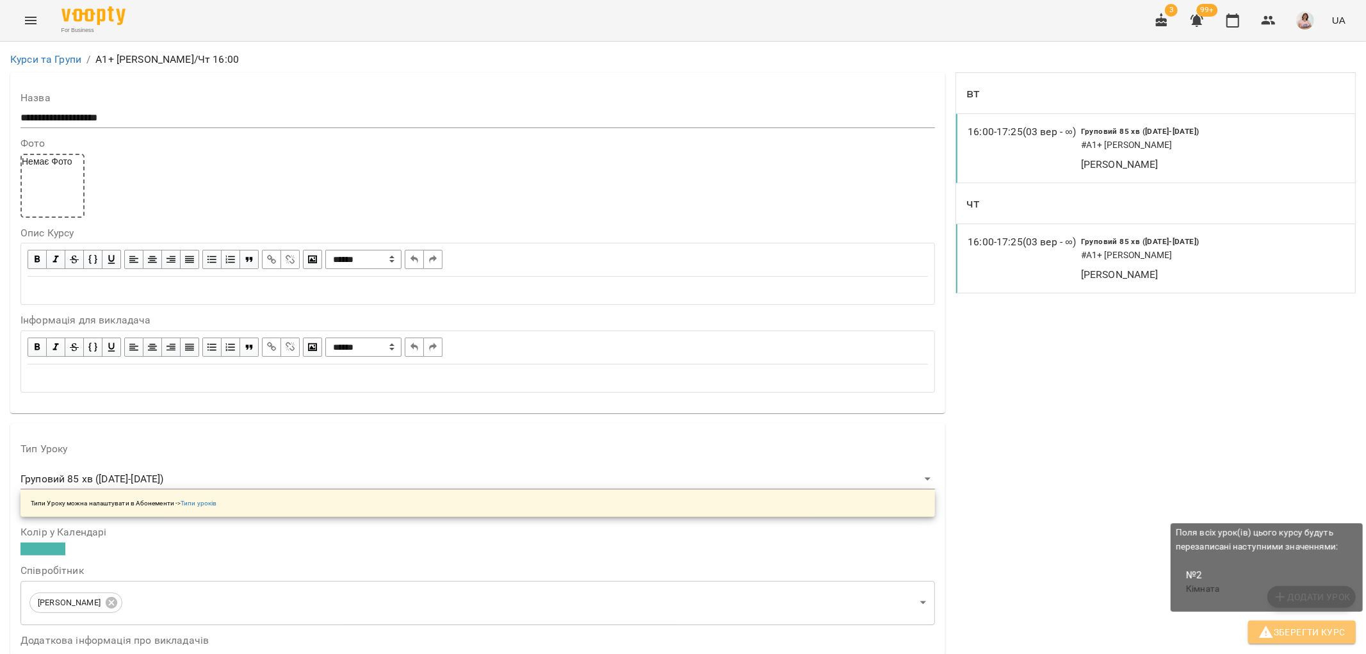
click at [1310, 635] on span "Зберегти Курс" at bounding box center [1301, 631] width 87 height 15
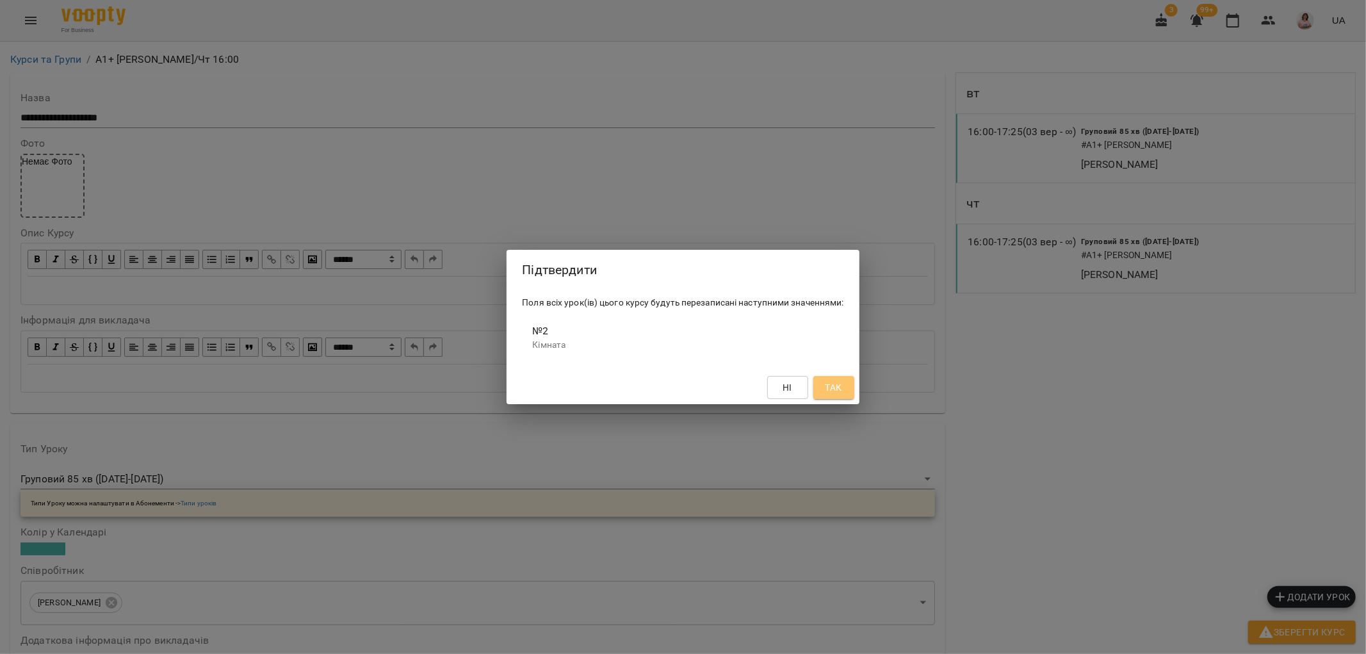
click at [845, 384] on button "Так" at bounding box center [833, 387] width 41 height 23
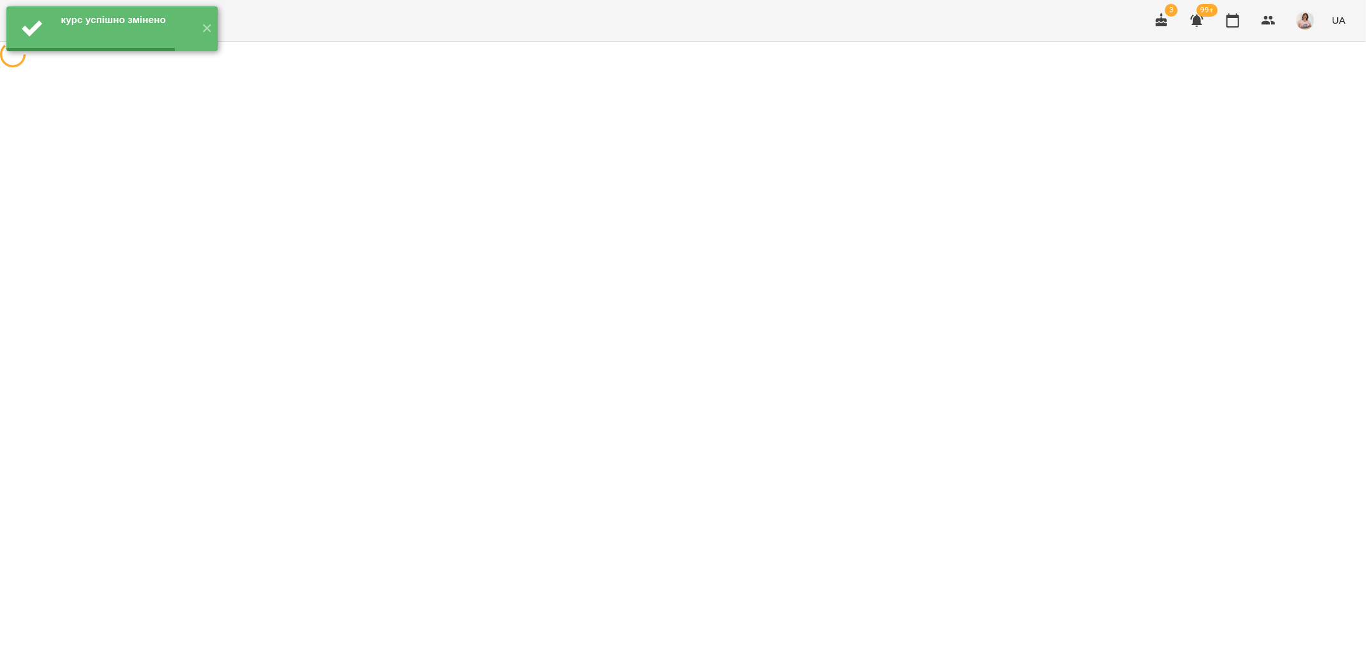
scroll to position [0, 0]
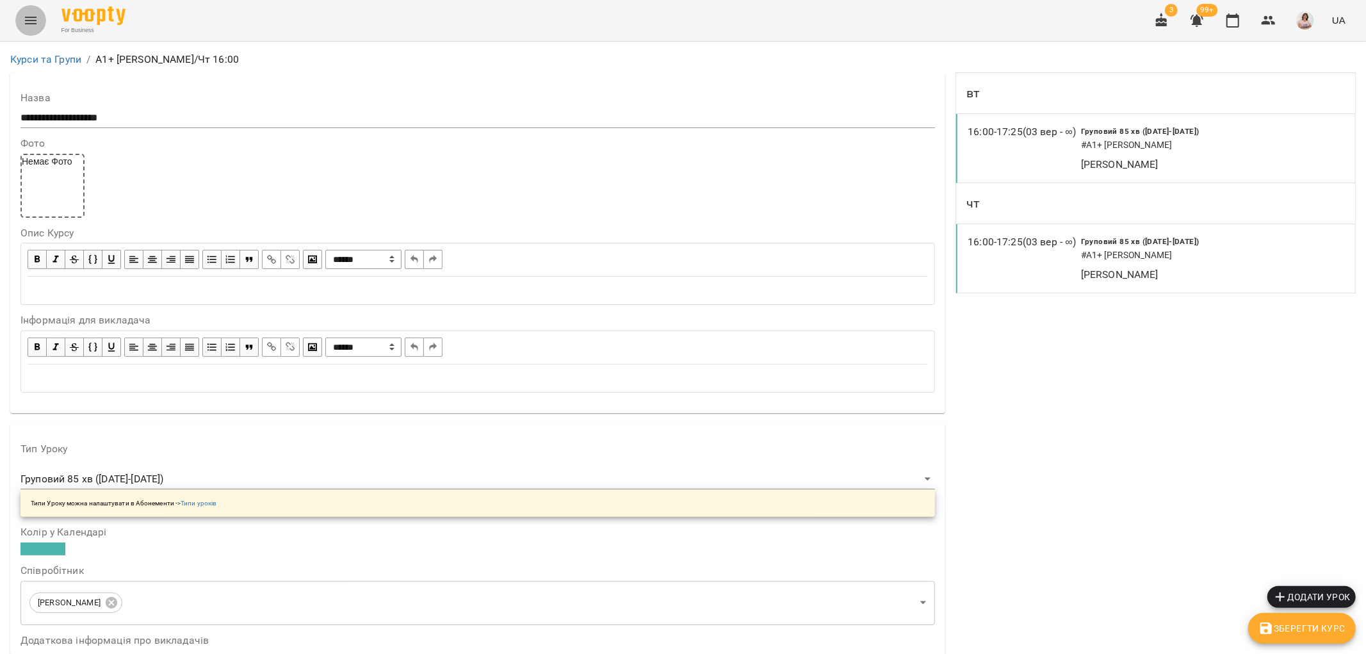
click at [28, 20] on icon "Menu" at bounding box center [31, 21] width 12 height 8
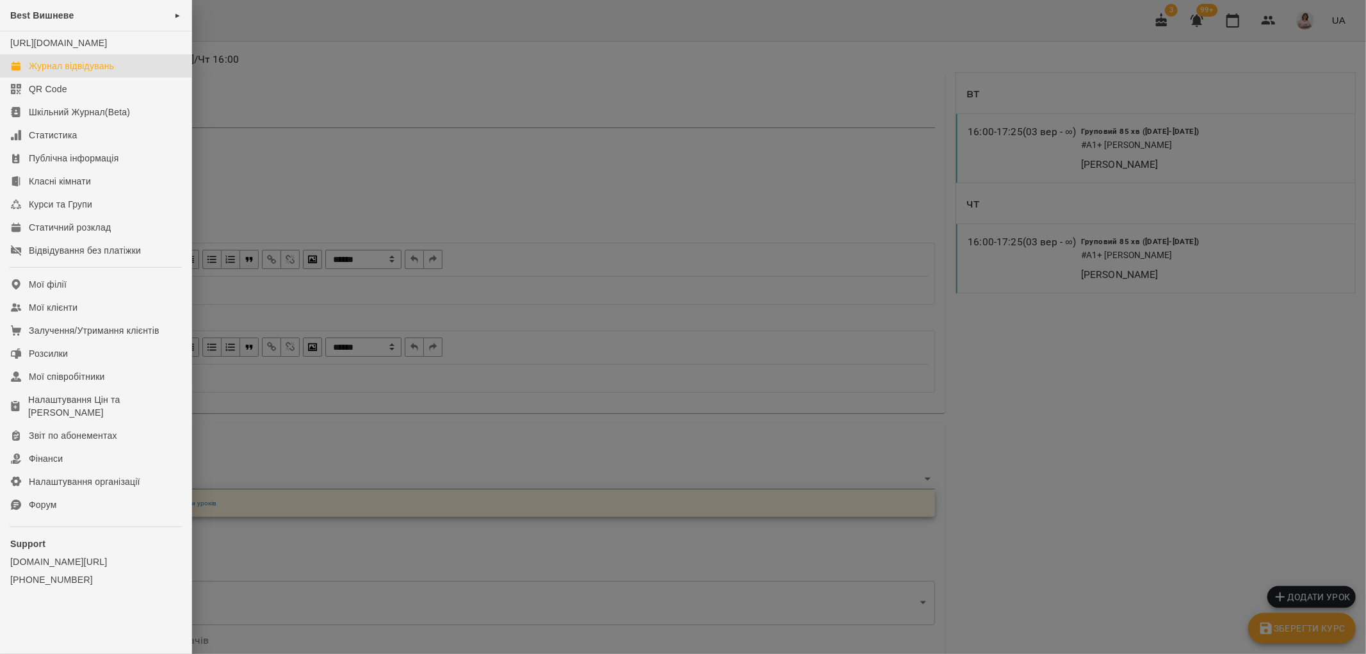
click at [77, 72] on div "Журнал відвідувань" at bounding box center [71, 66] width 85 height 13
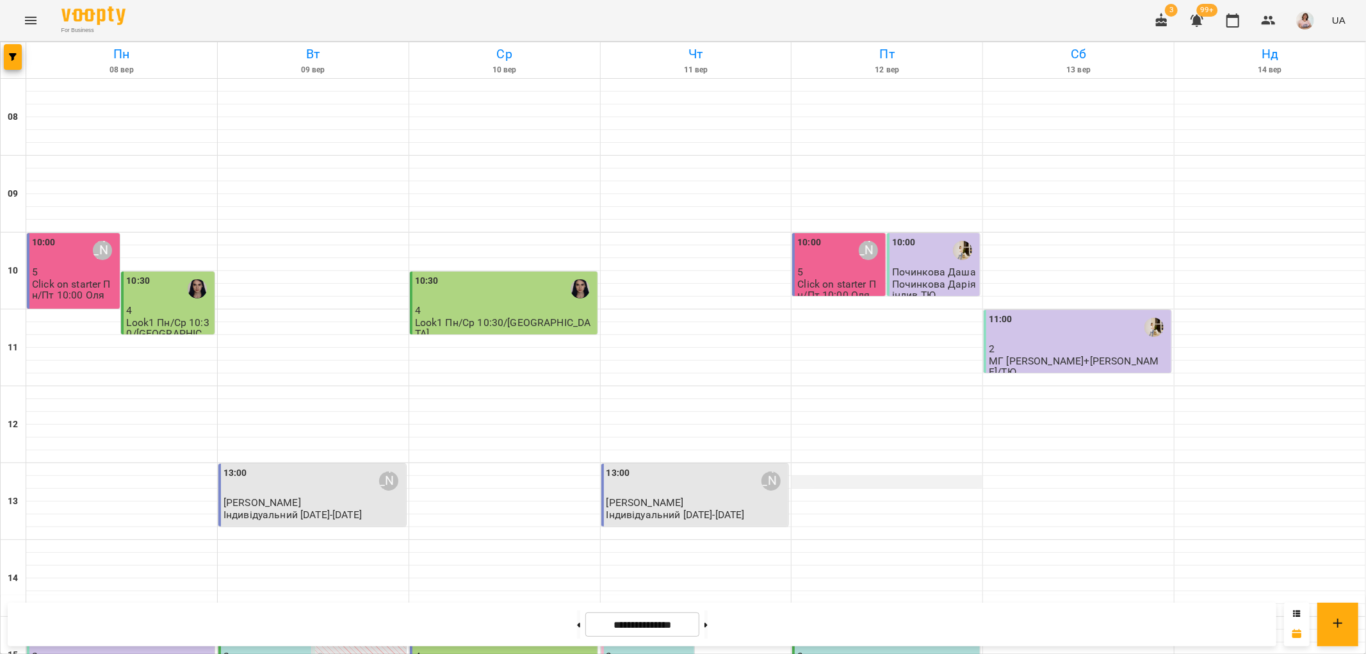
scroll to position [355, 0]
click at [708, 623] on icon at bounding box center [706, 625] width 3 height 5
type input "**********"
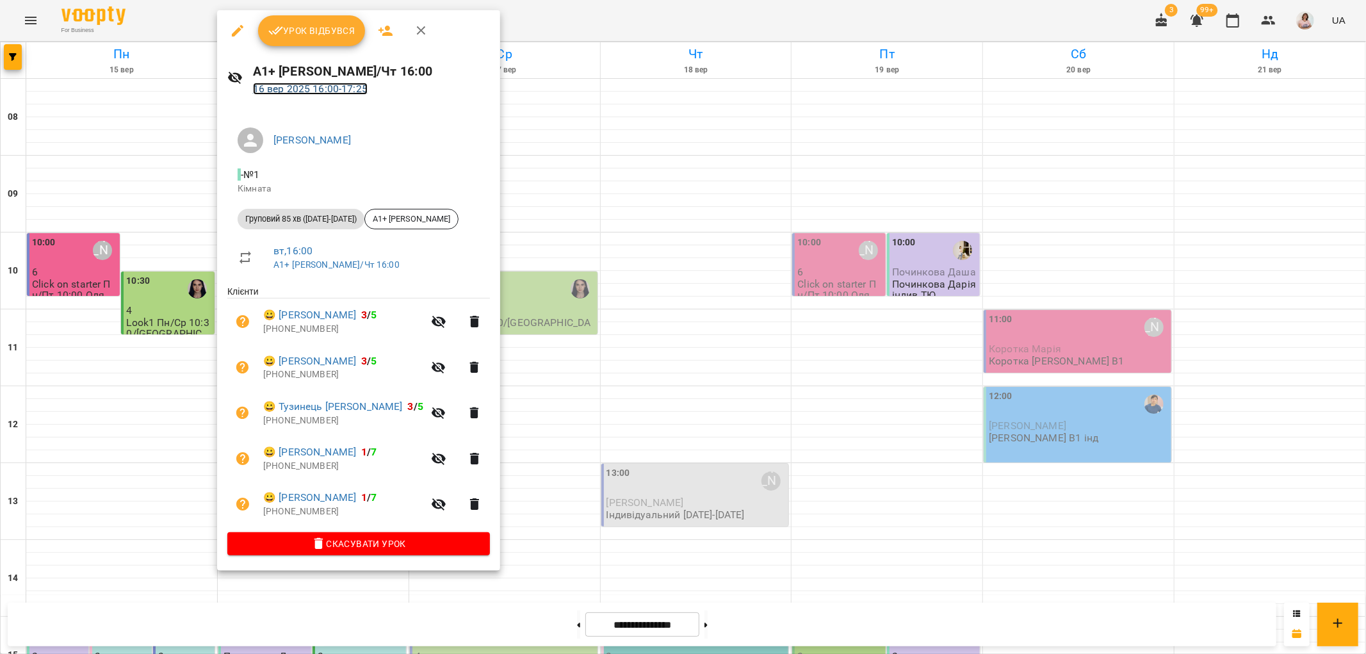
click at [348, 92] on link "16 вер 2025 16:00 - 17:25" at bounding box center [310, 89] width 115 height 12
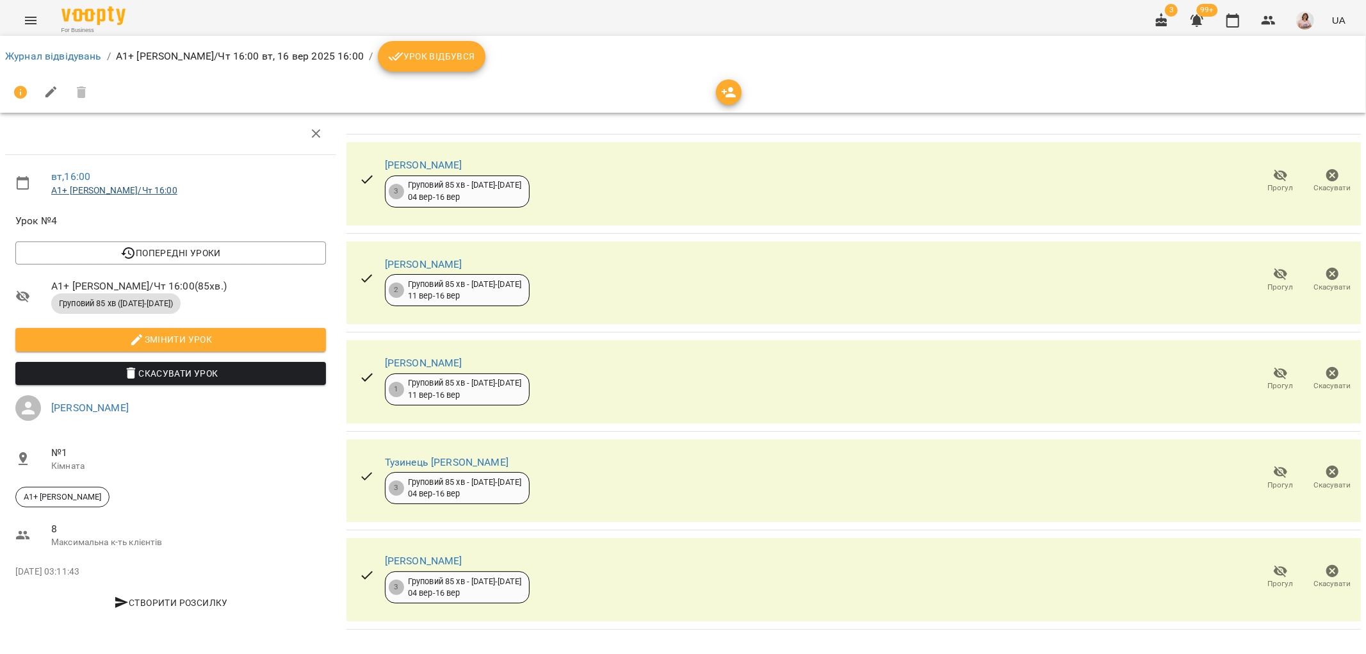
click at [65, 191] on link "А1+ [PERSON_NAME]/Чт 16:00" at bounding box center [114, 190] width 126 height 10
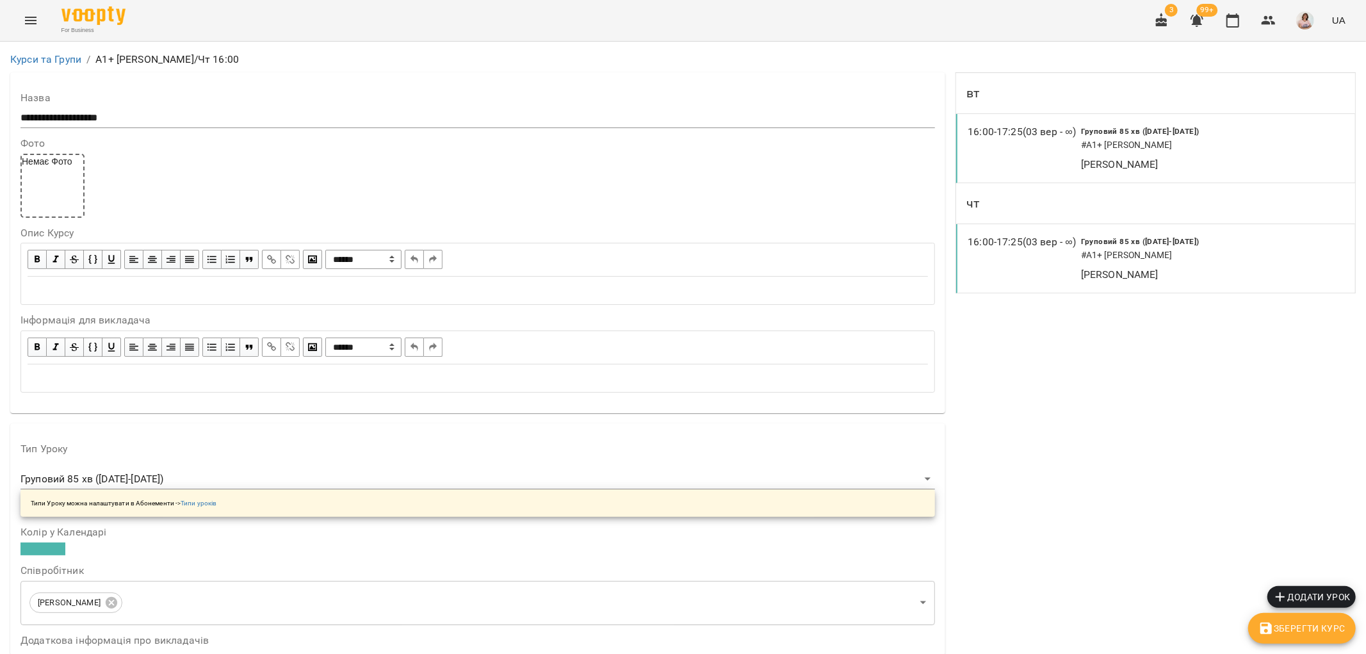
scroll to position [569, 0]
click at [1323, 623] on span "Зберегти Курс" at bounding box center [1301, 628] width 87 height 15
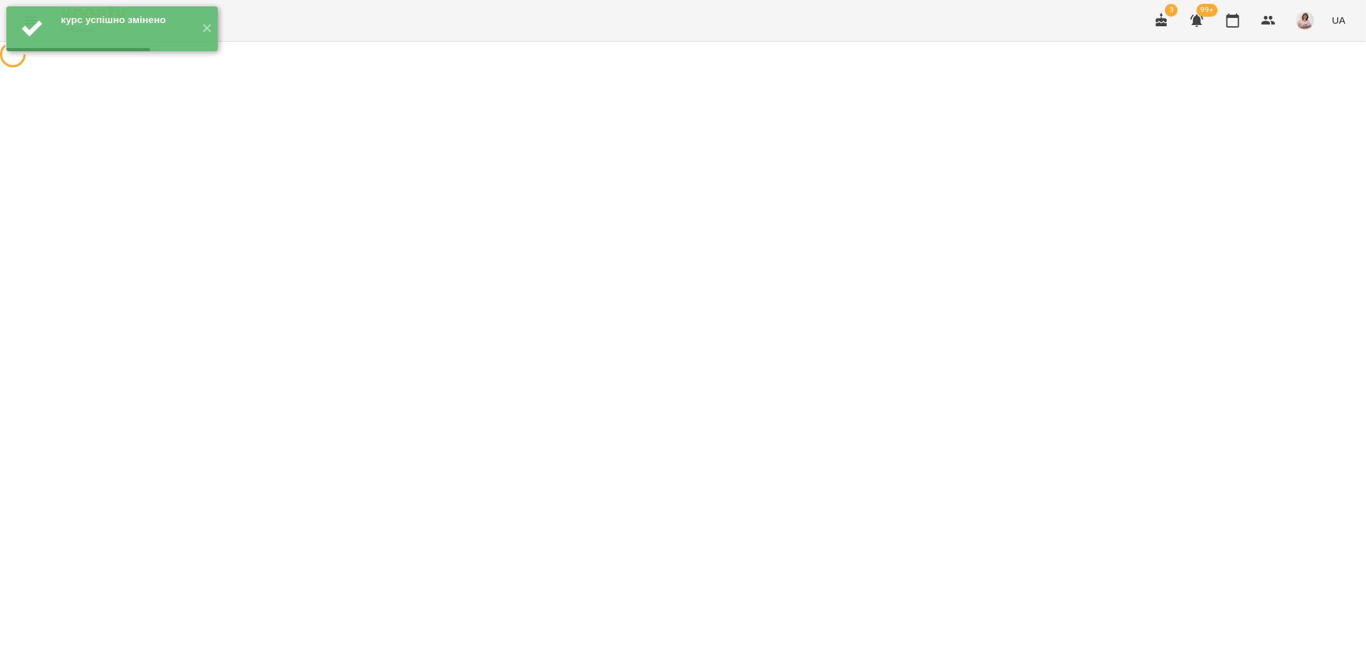
scroll to position [0, 0]
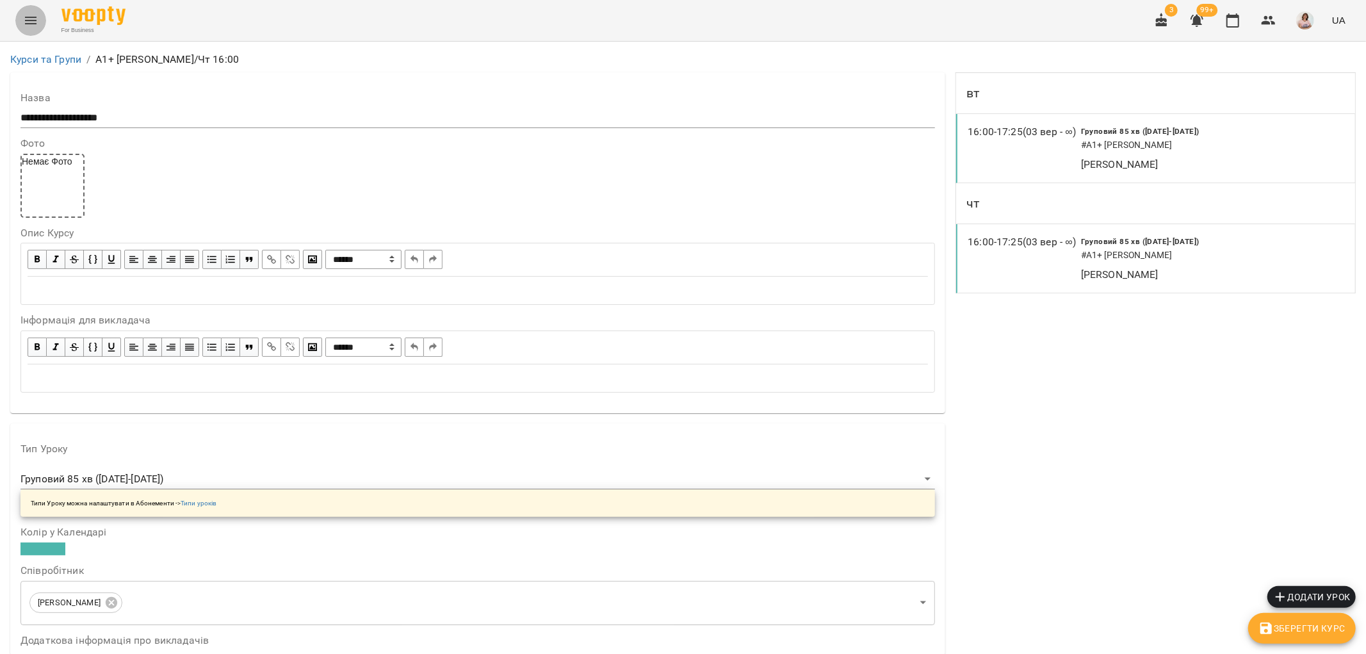
click at [33, 26] on icon "Menu" at bounding box center [30, 20] width 15 height 15
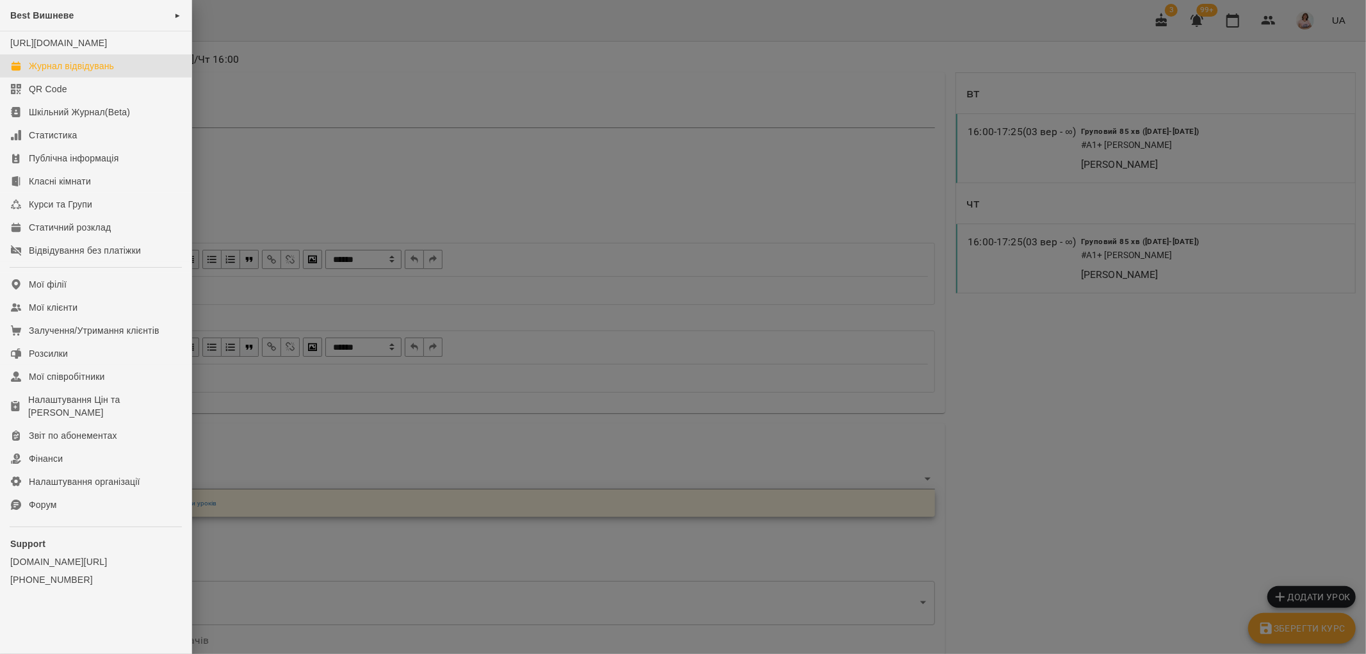
click at [83, 72] on div "Журнал відвідувань" at bounding box center [71, 66] width 85 height 13
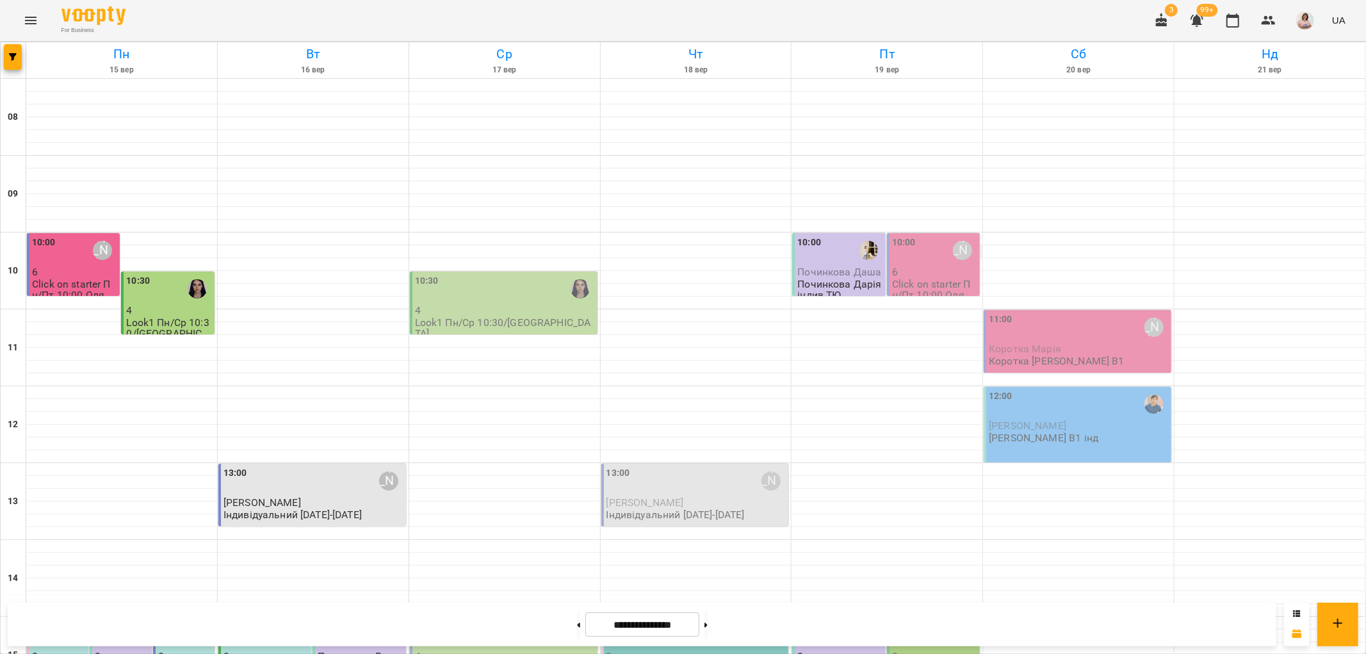
scroll to position [498, 0]
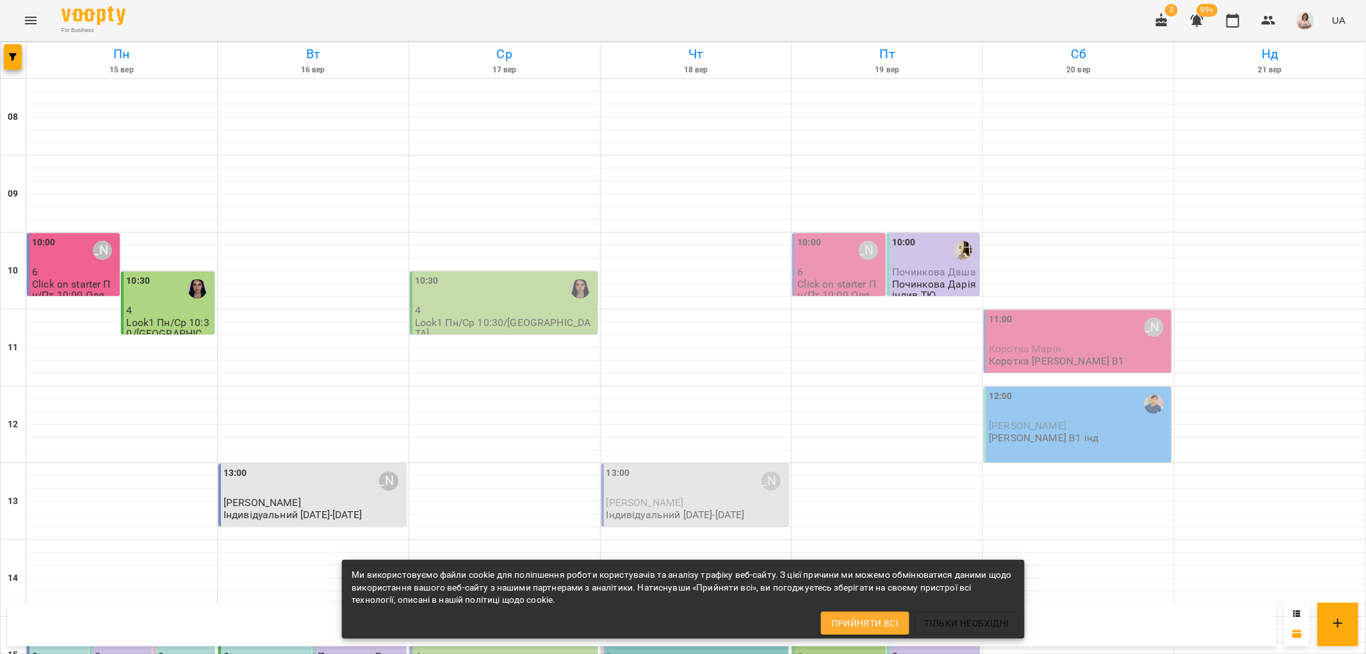
scroll to position [427, 0]
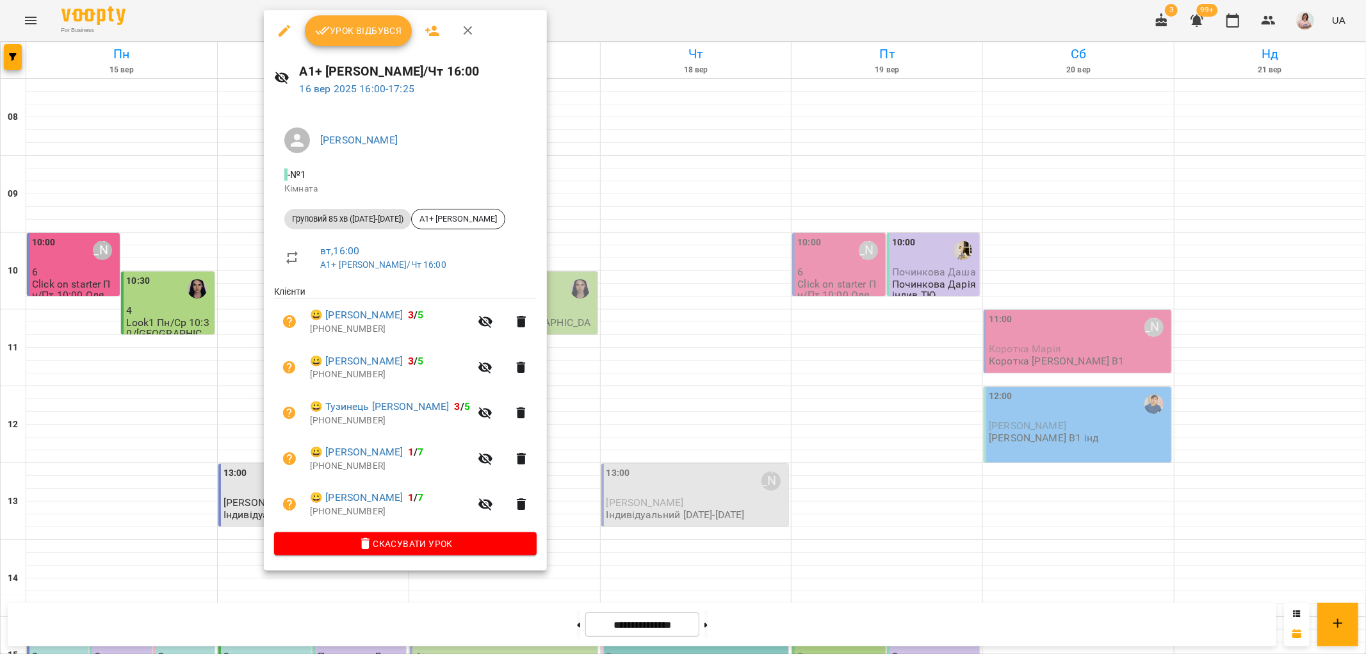
click at [643, 220] on div at bounding box center [683, 327] width 1366 height 654
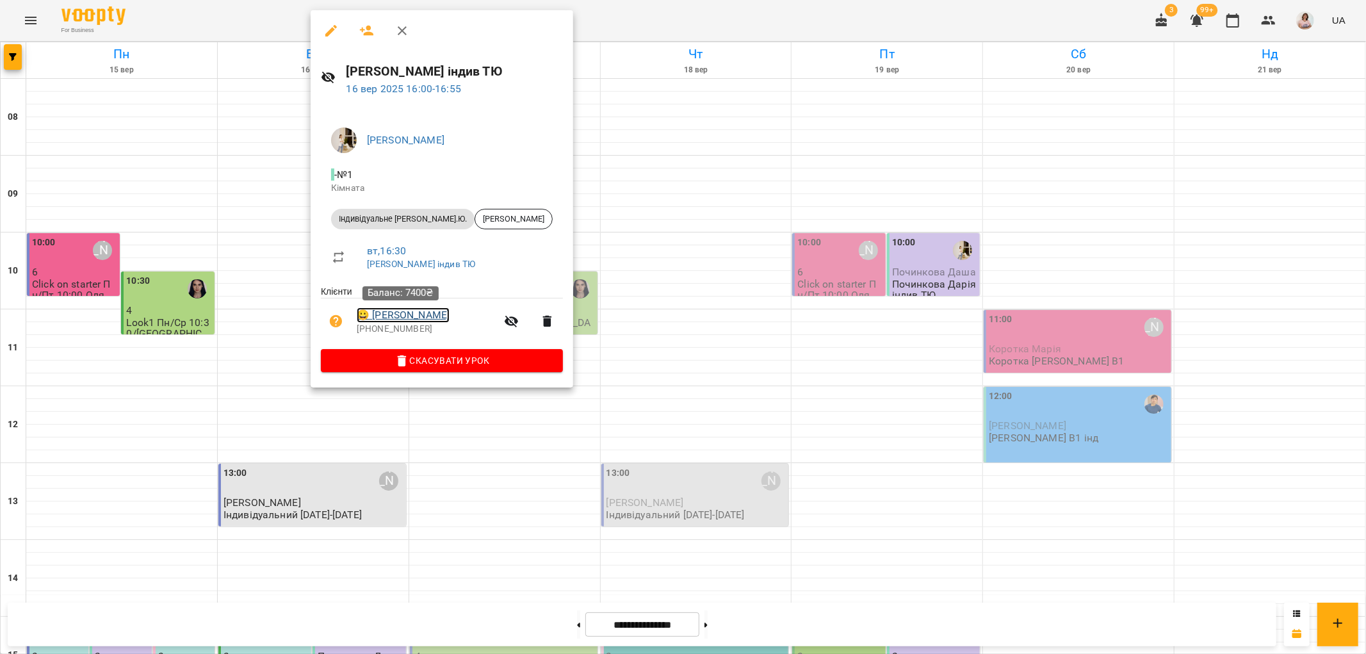
click at [385, 315] on link "😀 Гулієв Дмитро" at bounding box center [403, 314] width 93 height 15
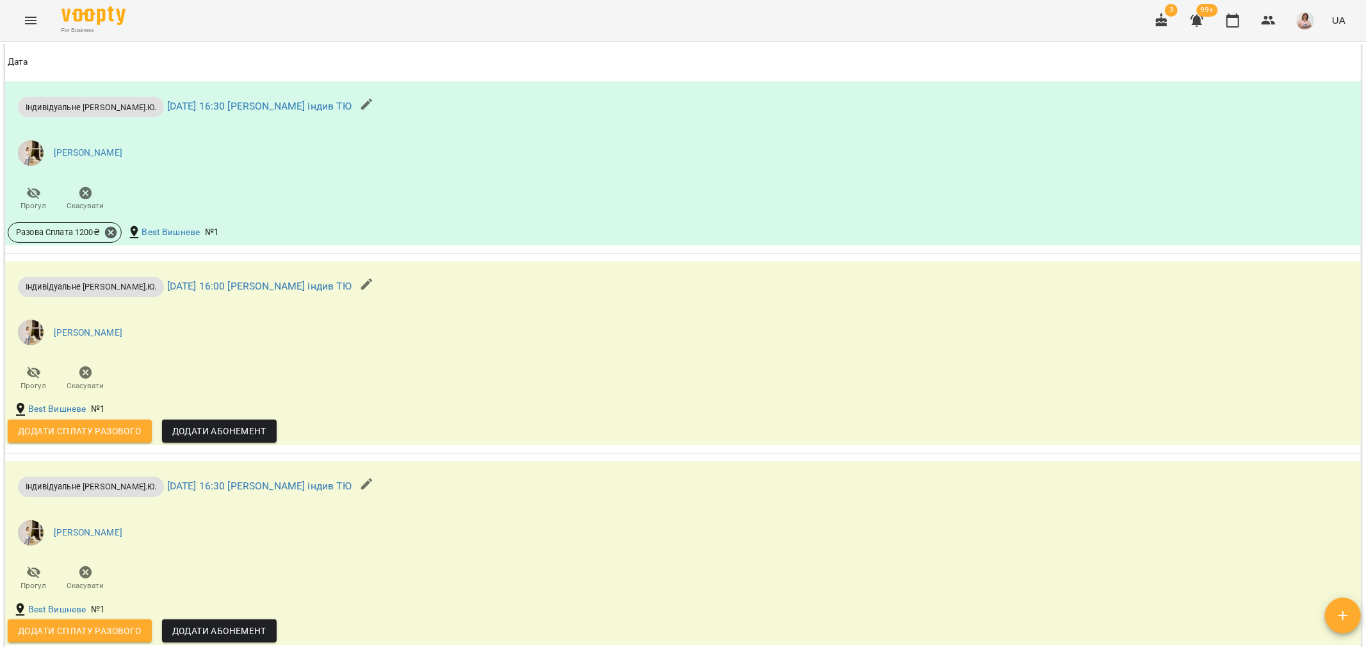
scroll to position [1494, 0]
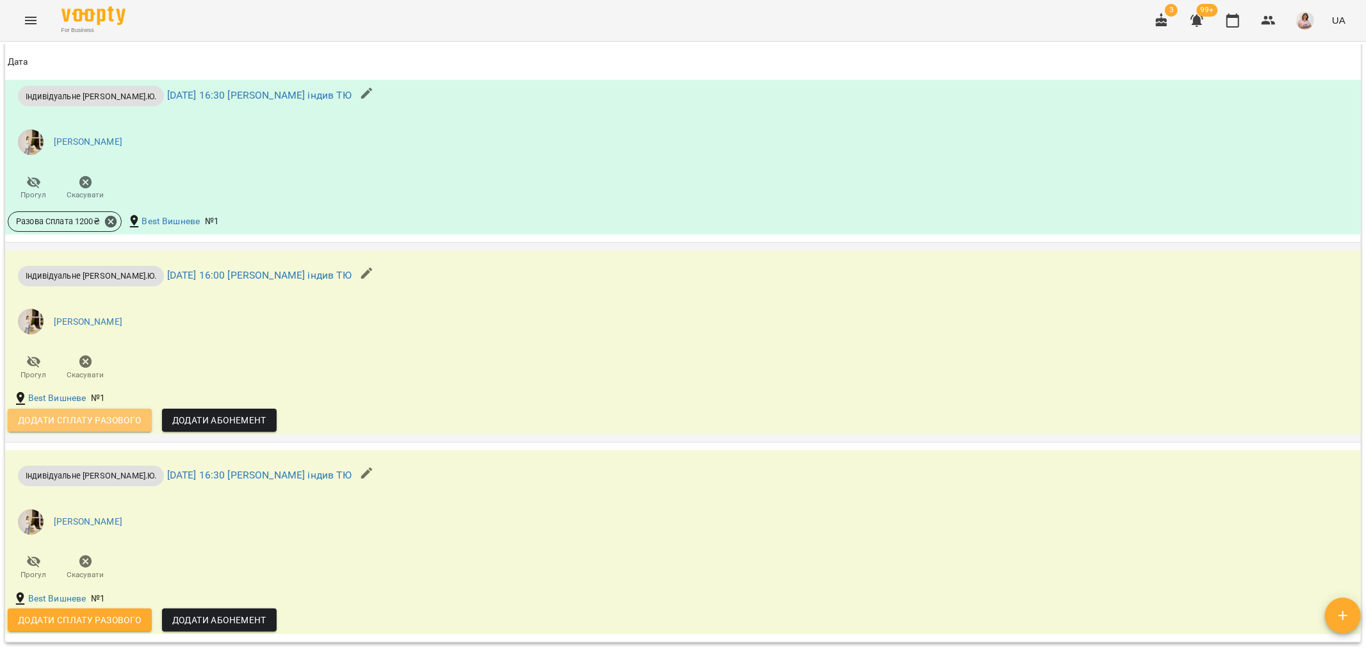
click at [110, 428] on span "Додати сплату разового" at bounding box center [80, 419] width 124 height 15
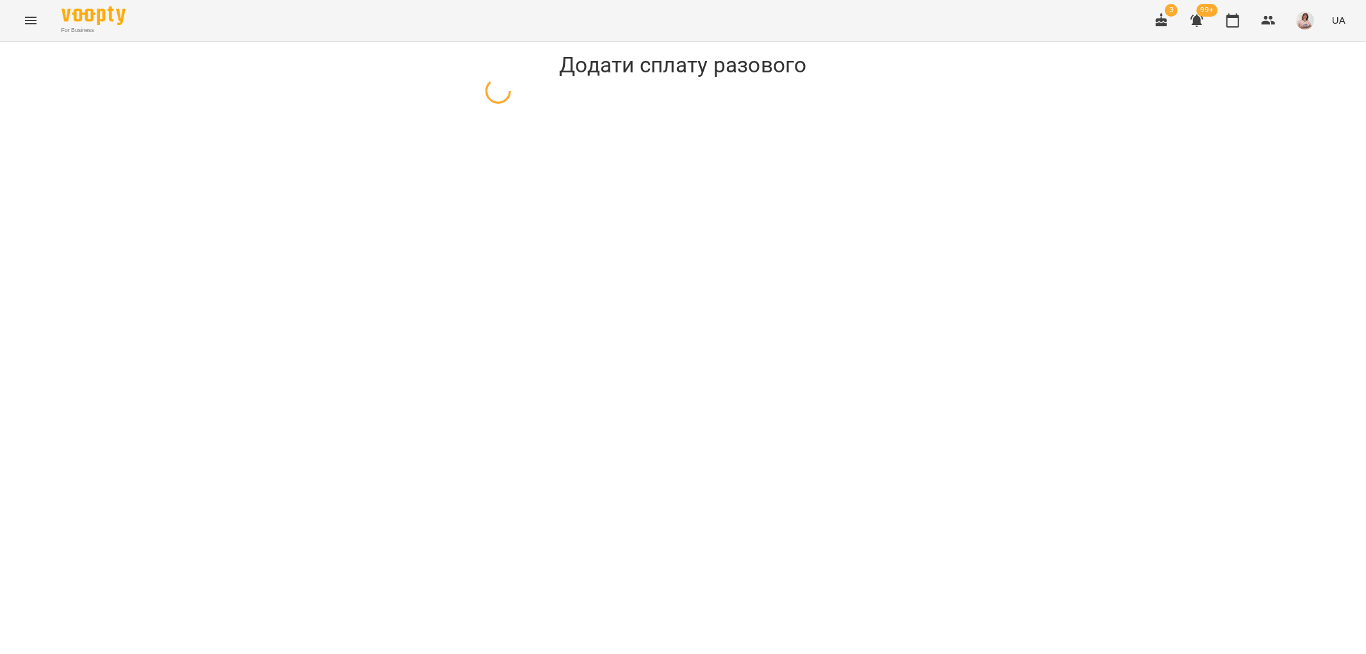
select select "**********"
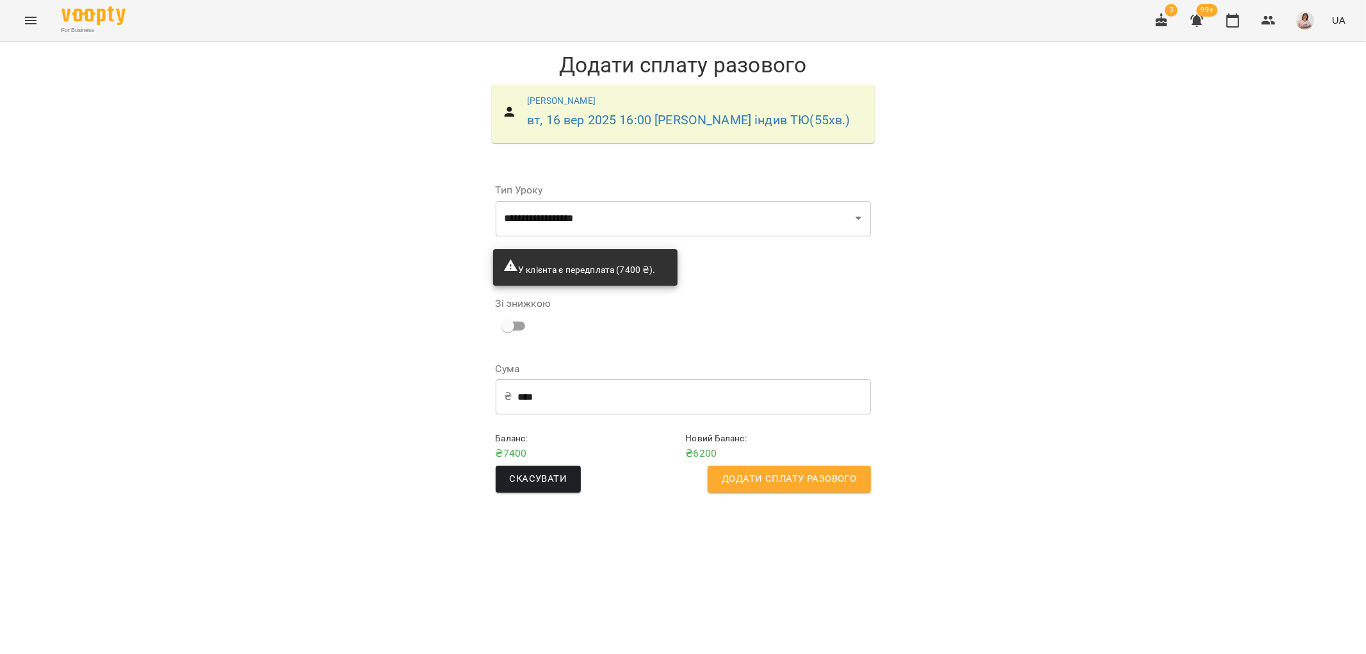
click at [827, 482] on span "Додати сплату разового" at bounding box center [789, 479] width 134 height 17
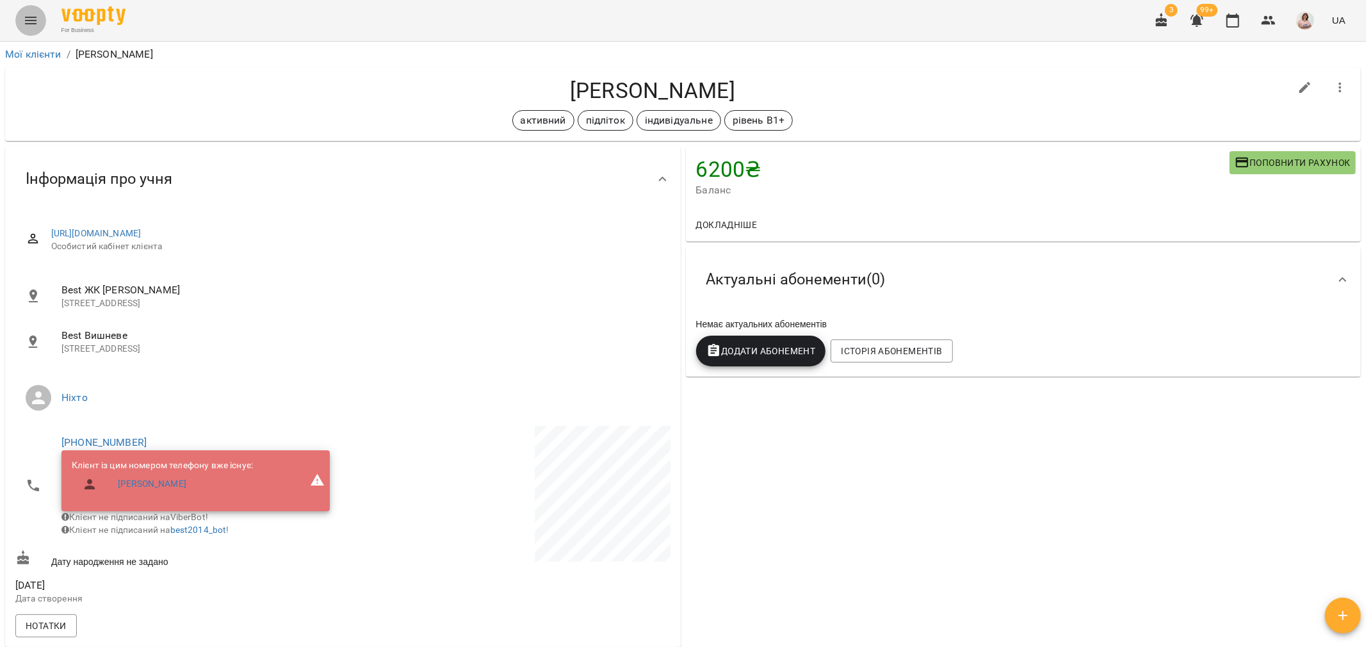
click at [33, 17] on icon "Menu" at bounding box center [31, 21] width 12 height 8
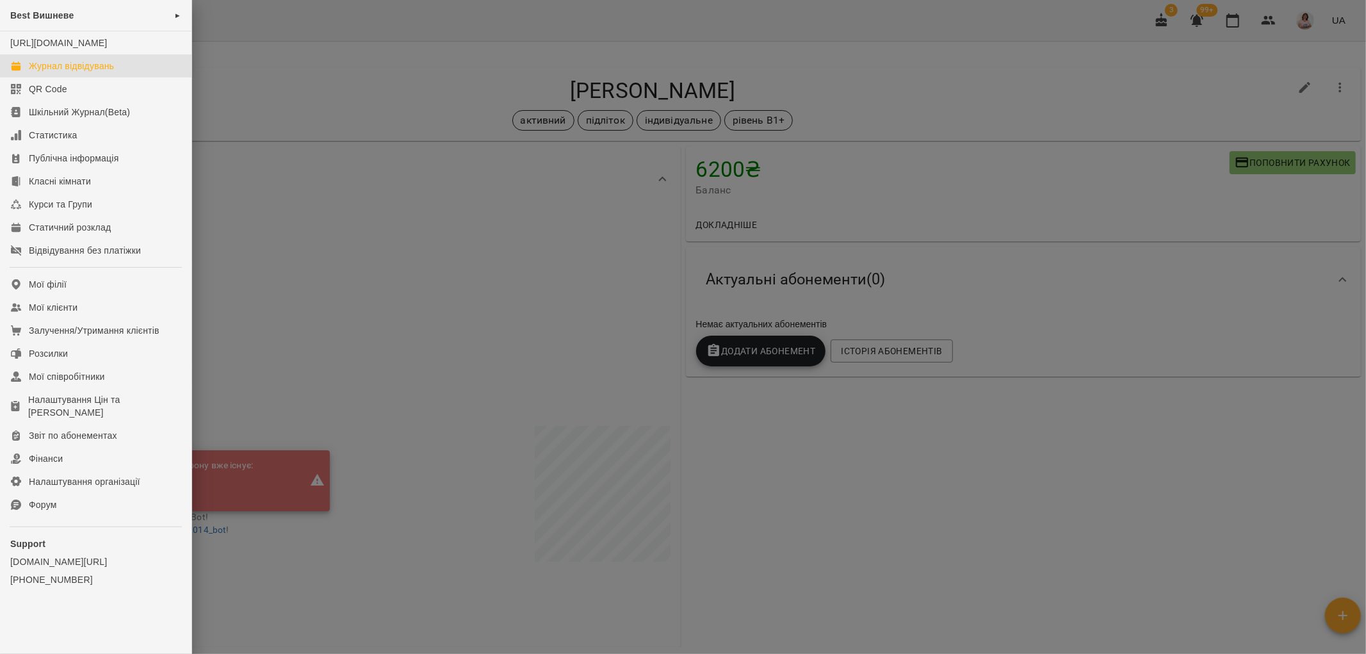
click at [56, 72] on div "Журнал відвідувань" at bounding box center [71, 66] width 85 height 13
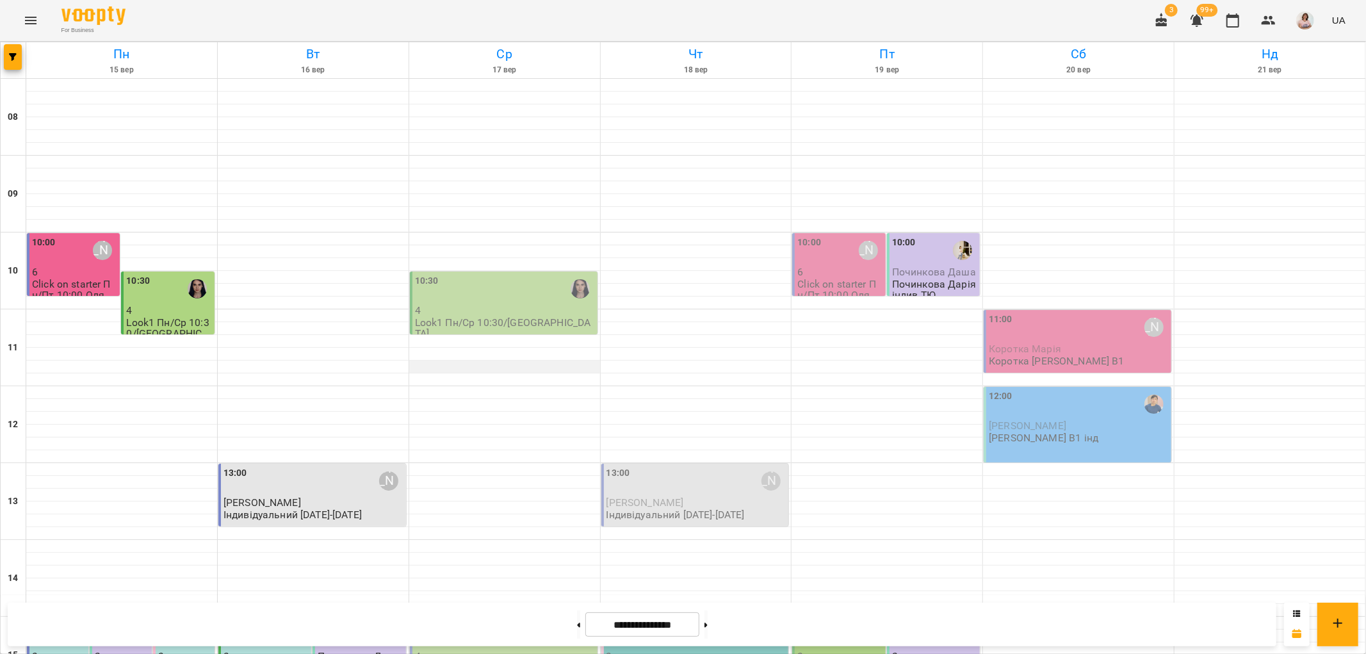
scroll to position [427, 0]
click at [338, 650] on span "Починкова Даша" at bounding box center [360, 656] width 84 height 12
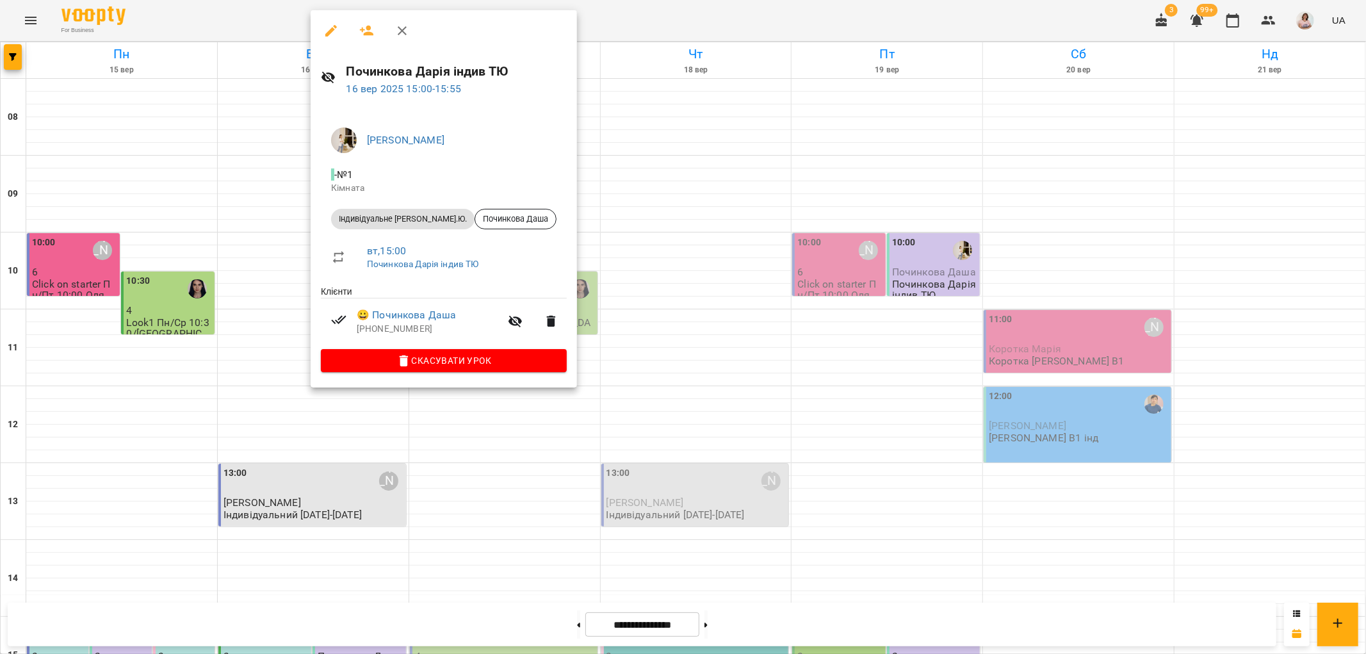
click at [587, 330] on div at bounding box center [683, 327] width 1366 height 654
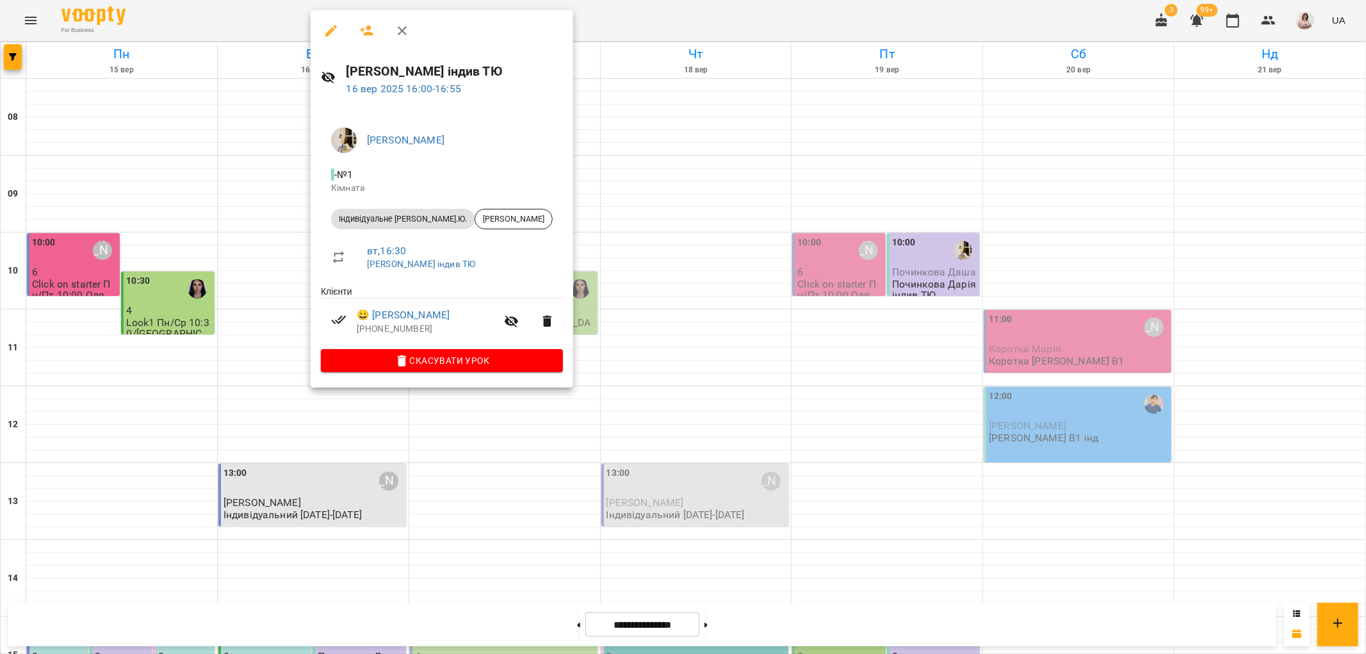
click at [634, 371] on div at bounding box center [683, 327] width 1366 height 654
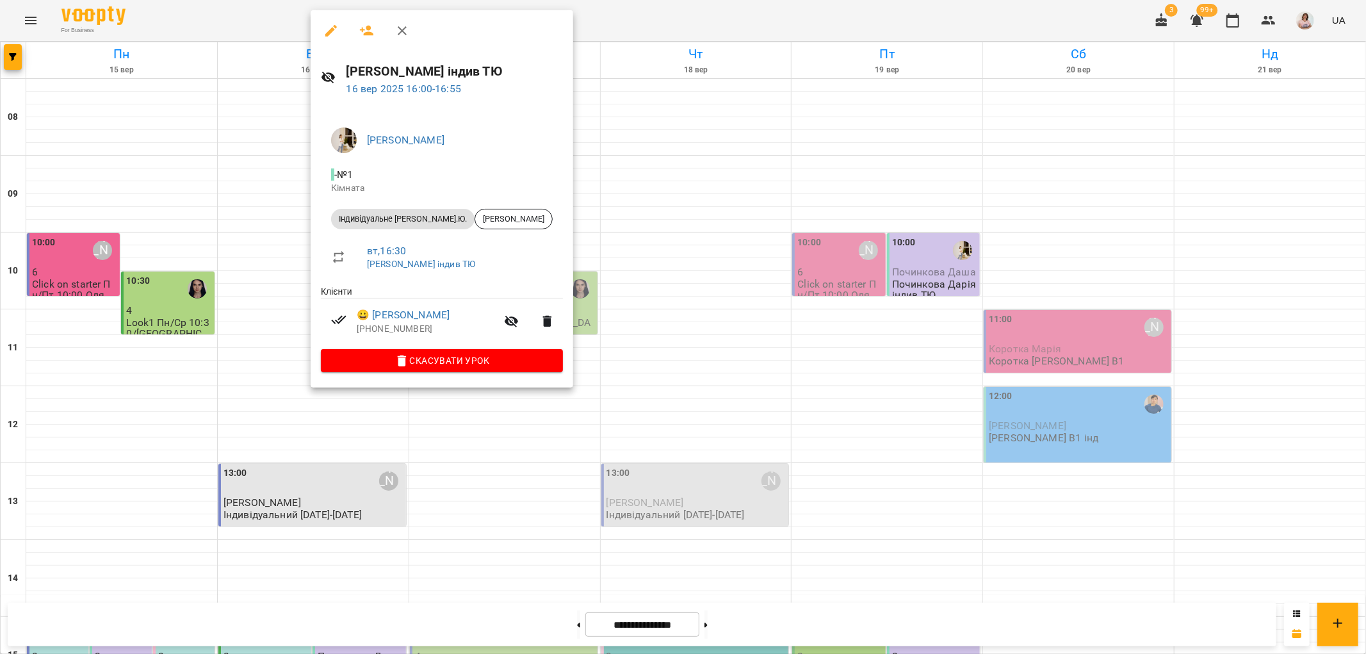
click at [666, 318] on div at bounding box center [683, 327] width 1366 height 654
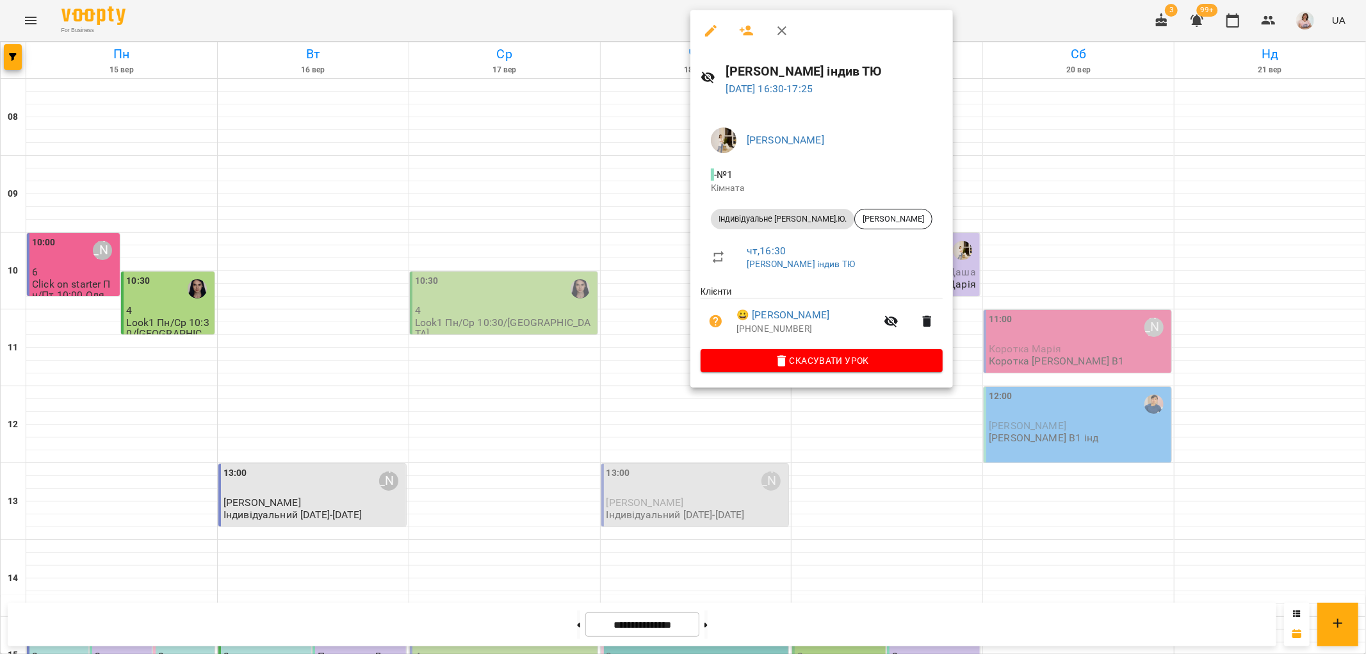
click at [495, 333] on div at bounding box center [683, 327] width 1366 height 654
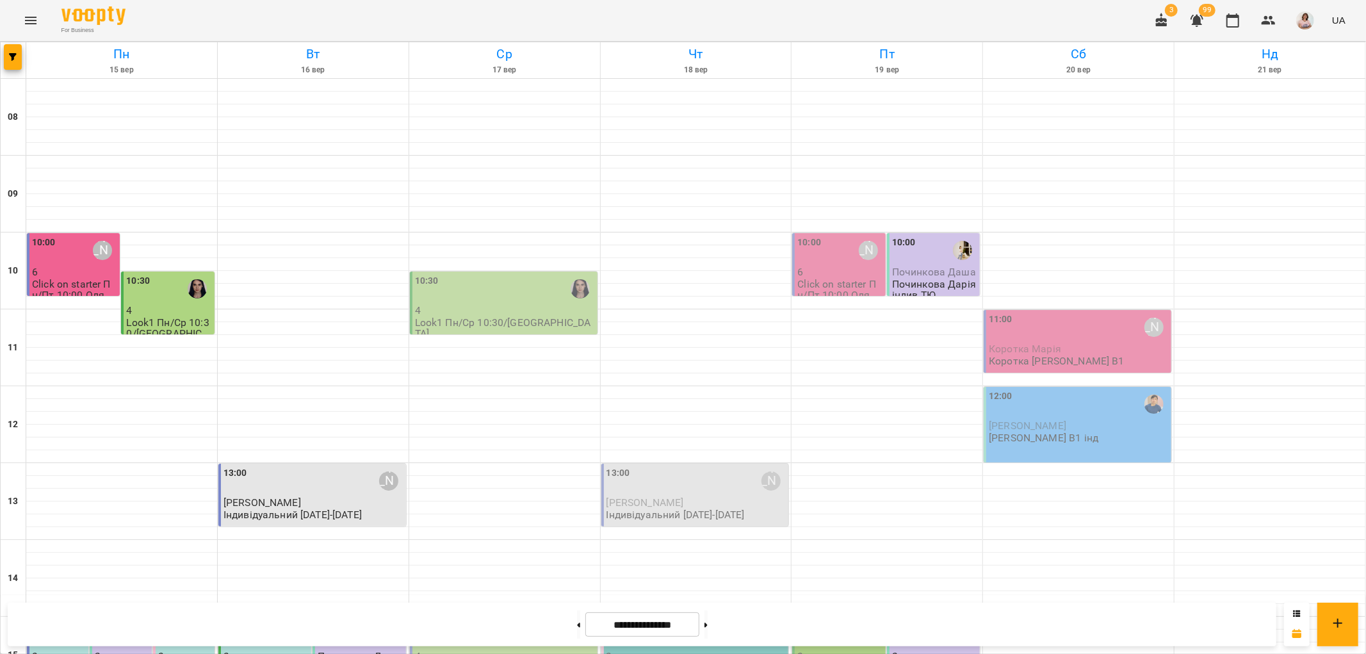
click at [176, 620] on div "15:00" at bounding box center [170, 634] width 24 height 29
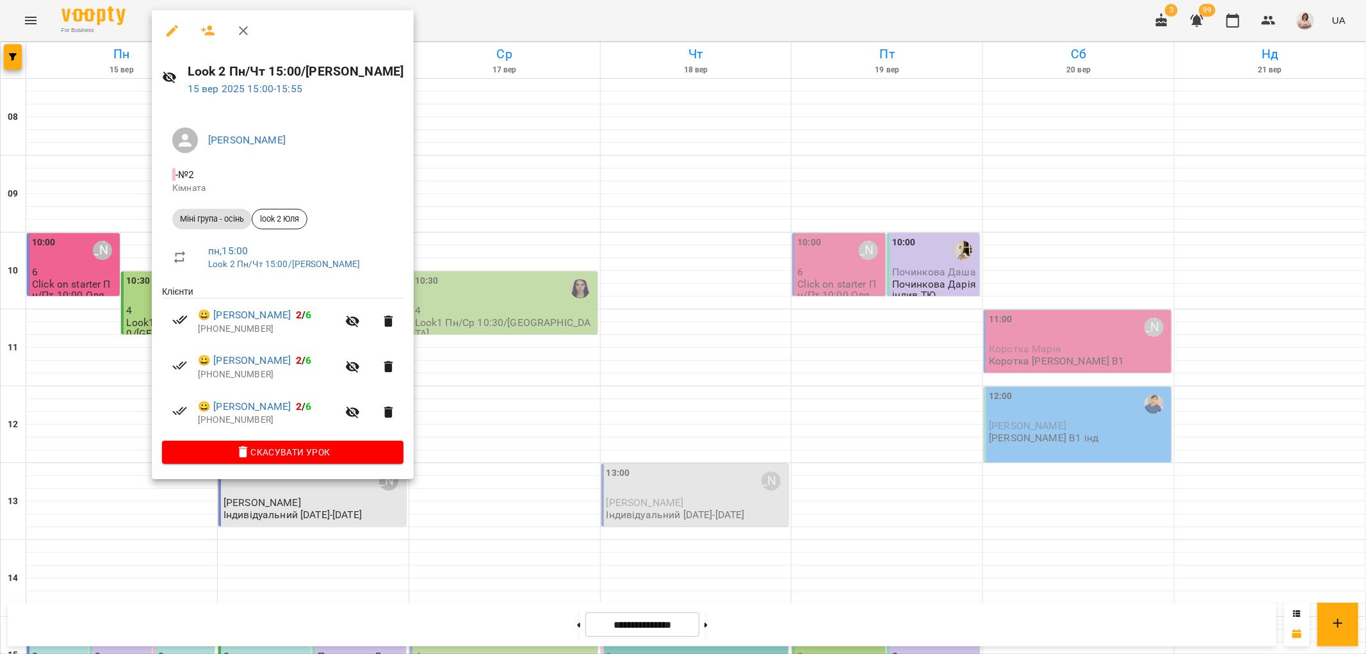
click at [501, 235] on div at bounding box center [683, 327] width 1366 height 654
